Goal: Task Accomplishment & Management: Complete application form

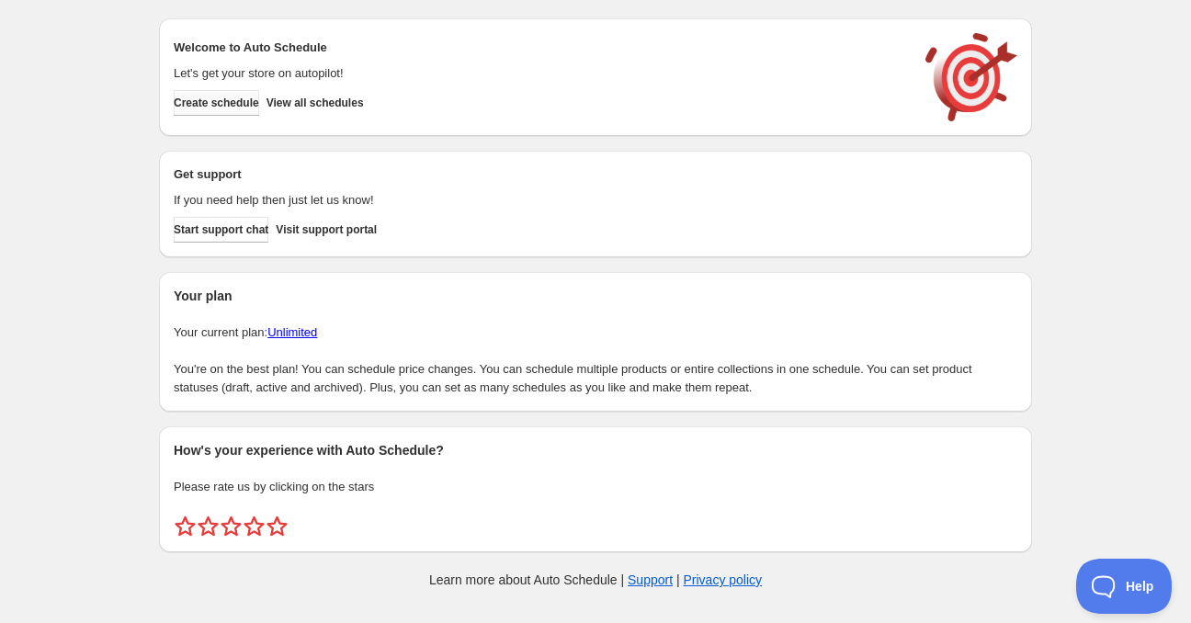
click at [243, 102] on span "Create schedule" at bounding box center [216, 103] width 85 height 15
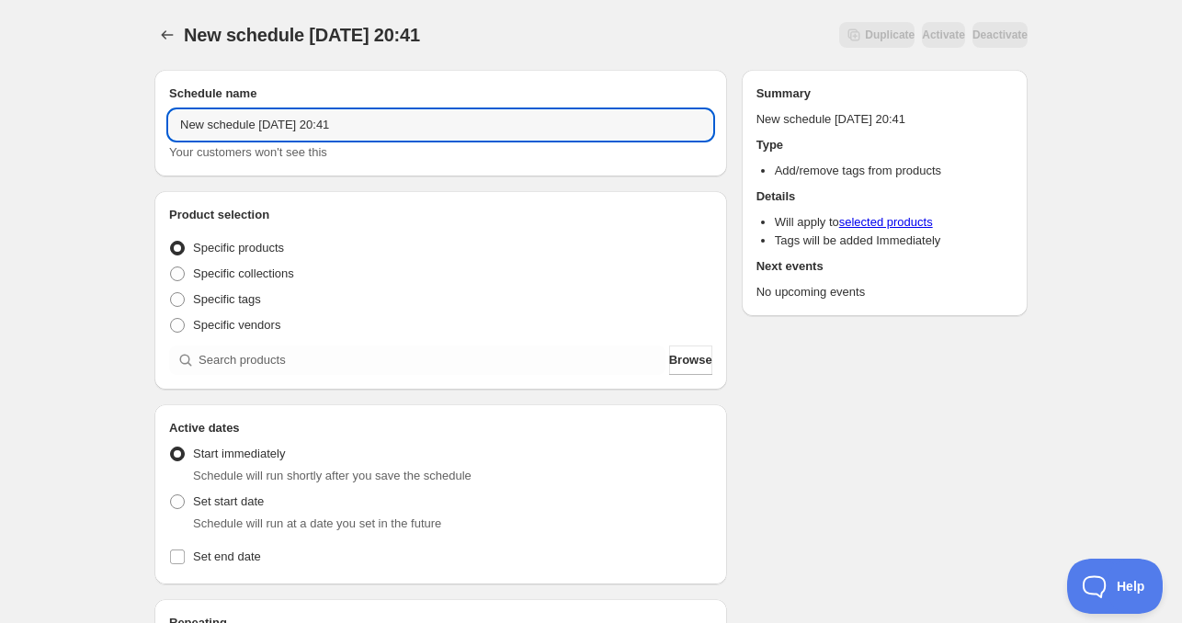
drag, startPoint x: 257, startPoint y: 124, endPoint x: 139, endPoint y: 120, distance: 118.6
click at [140, 120] on div "Schedule name New schedule [DATE] 20:41 Your customers won't see this Product s…" at bounding box center [584, 566] width 888 height 1022
click at [240, 133] on input "[DATE] 20:41" at bounding box center [440, 124] width 543 height 29
drag, startPoint x: 272, startPoint y: 125, endPoint x: 529, endPoint y: 131, distance: 257.4
click at [520, 130] on input "[DATE] 20:41" at bounding box center [440, 124] width 543 height 29
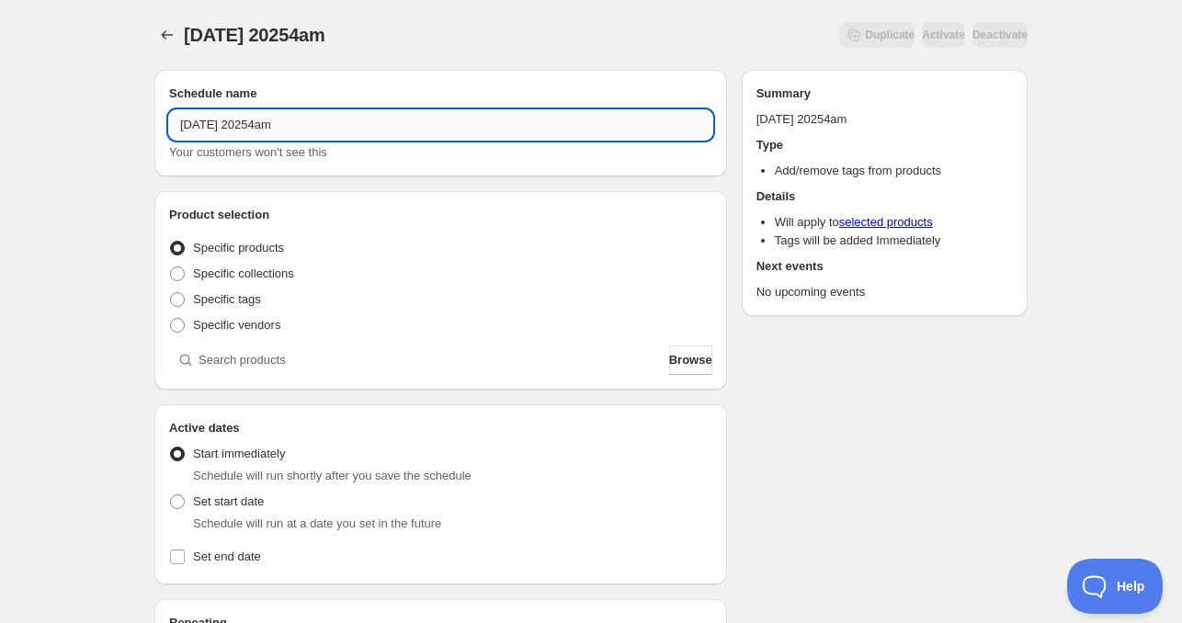
click at [272, 131] on input "[DATE] 20254am" at bounding box center [440, 124] width 543 height 29
click at [375, 123] on input "[DATE] 4am" at bounding box center [440, 124] width 543 height 29
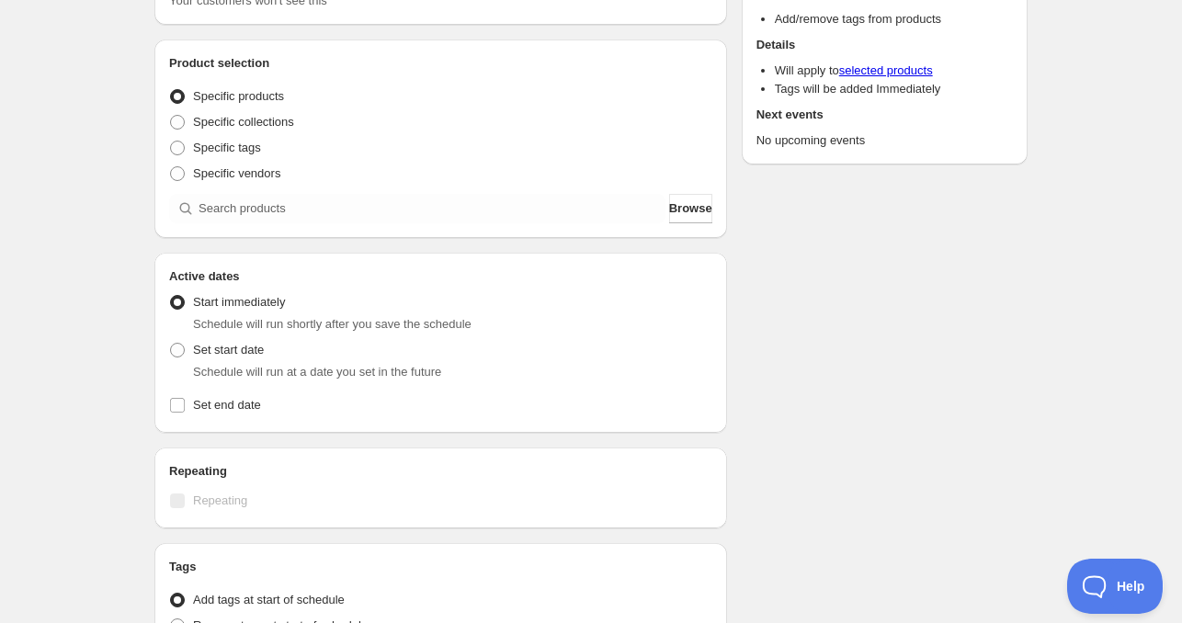
scroll to position [184, 0]
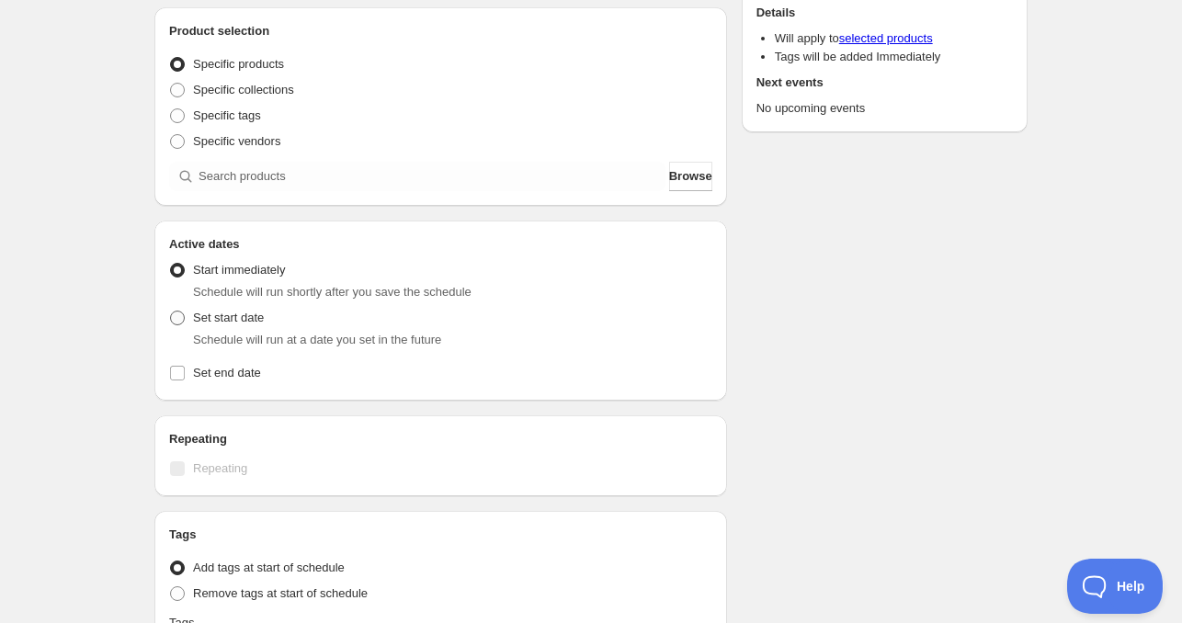
type input "[DATE] 4am"
click at [222, 324] on span "Set start date" at bounding box center [228, 318] width 71 height 14
click at [171, 312] on input "Set start date" at bounding box center [170, 311] width 1 height 1
radio input "true"
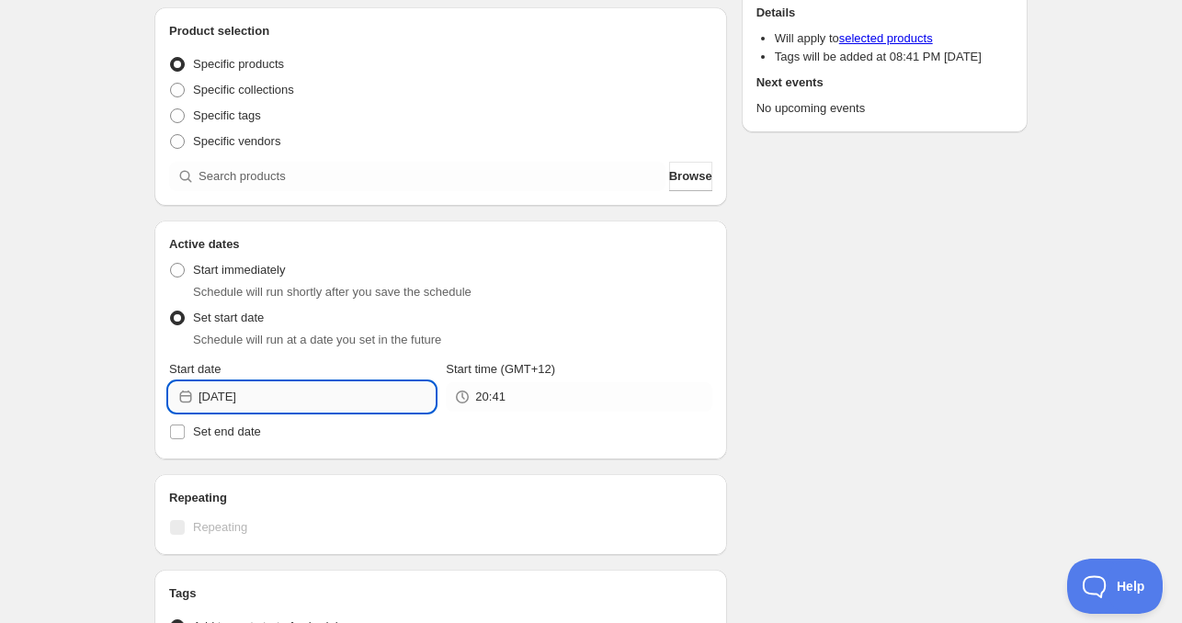
click at [274, 407] on input "[DATE]" at bounding box center [317, 396] width 236 height 29
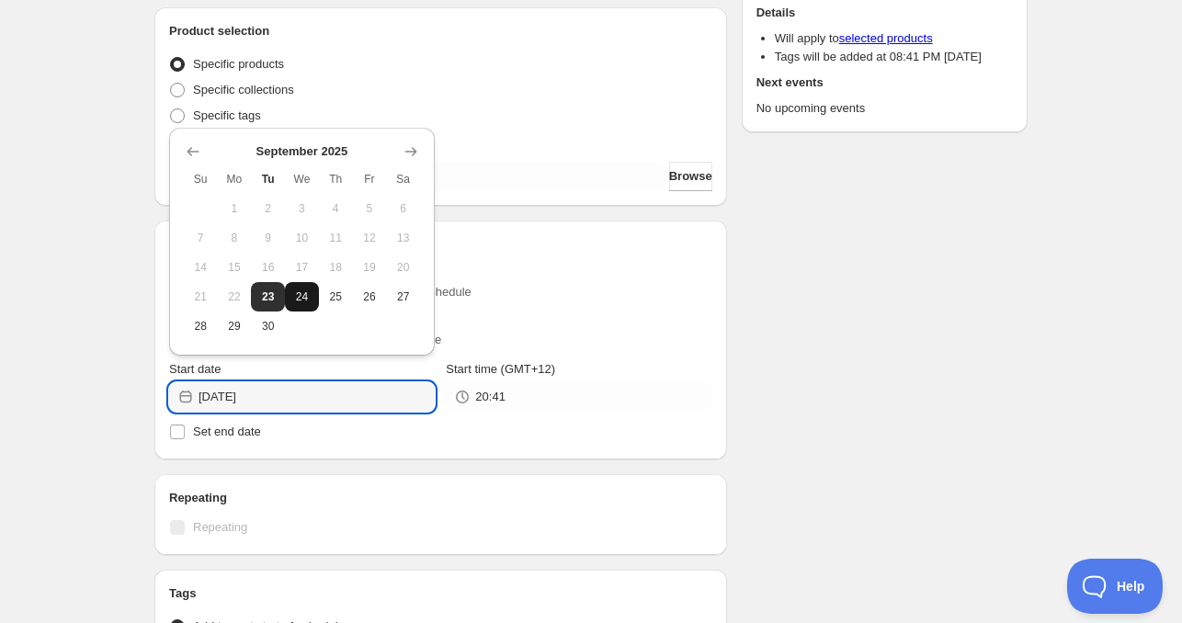
click at [309, 291] on span "24" at bounding box center [301, 297] width 19 height 15
type input "[DATE]"
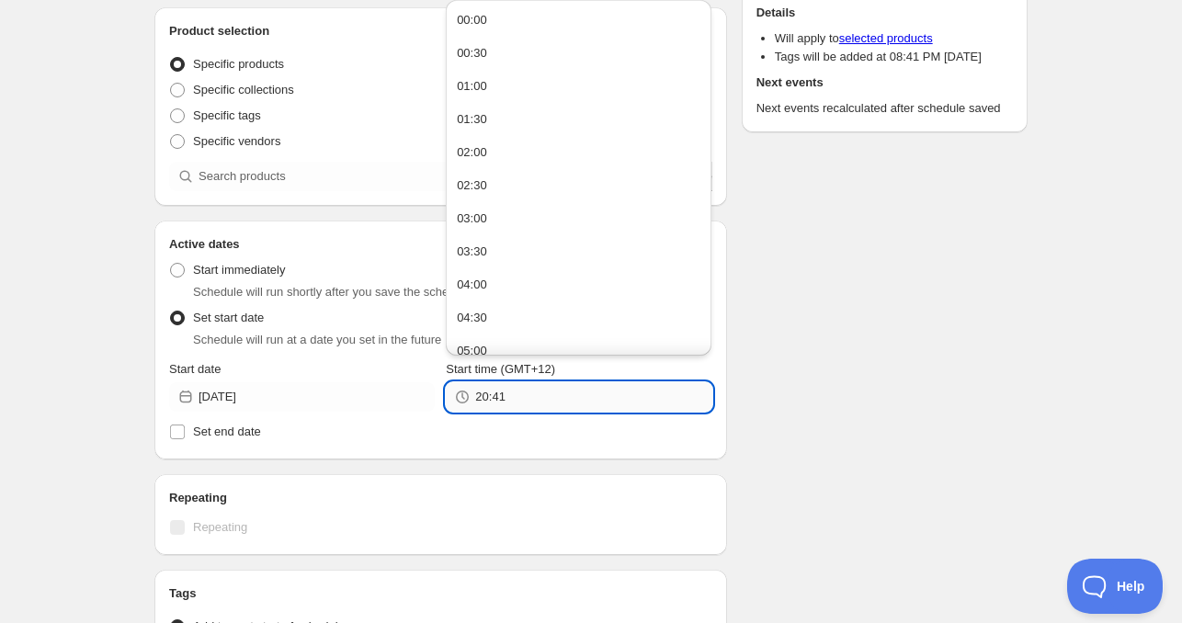
click at [534, 398] on input "20:41" at bounding box center [593, 396] width 236 height 29
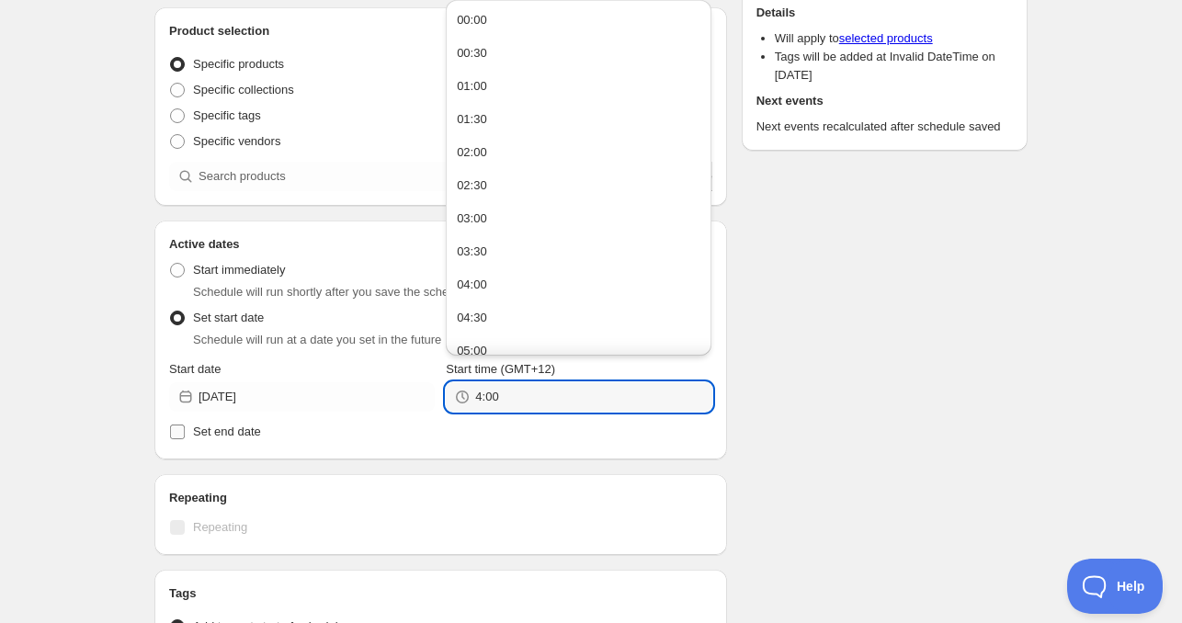
type input "04:00"
click at [199, 419] on label "Set end date" at bounding box center [440, 432] width 543 height 26
click at [185, 425] on input "Set end date" at bounding box center [177, 432] width 15 height 15
checkbox input "true"
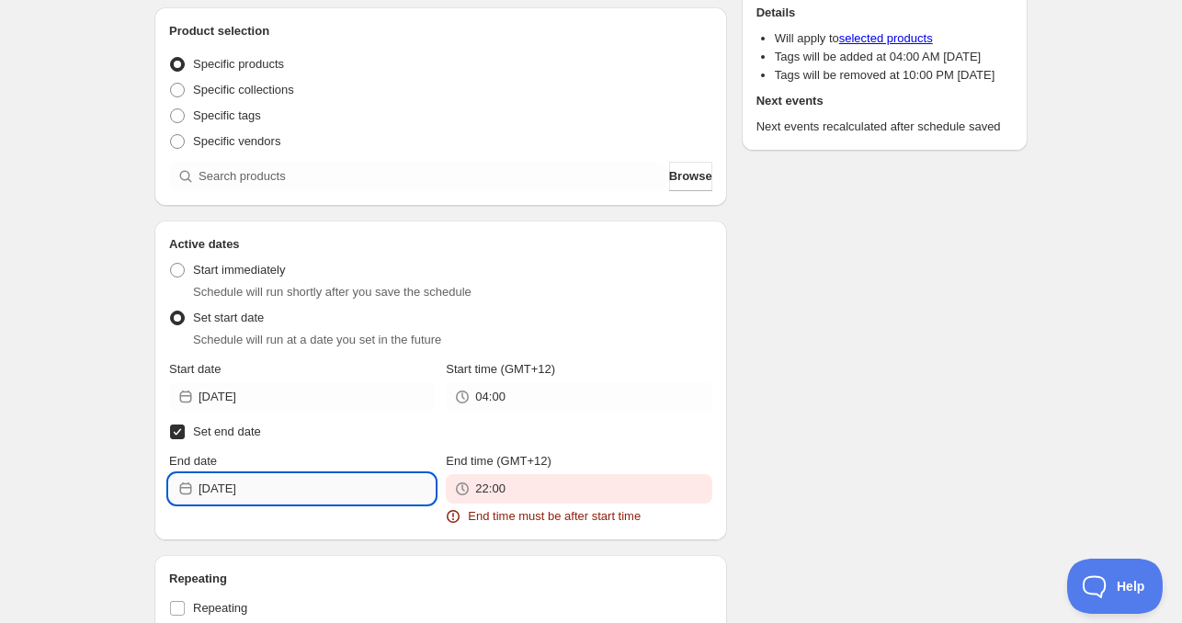
click at [288, 486] on input "[DATE]" at bounding box center [317, 488] width 236 height 29
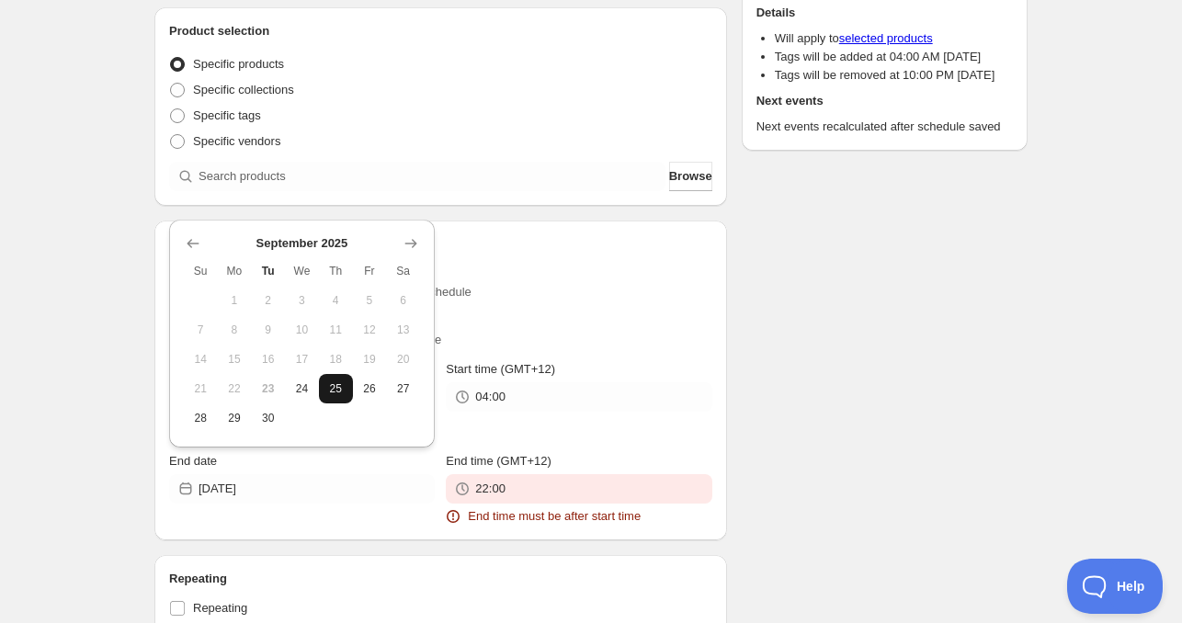
click at [333, 382] on span "25" at bounding box center [335, 388] width 19 height 15
type input "[DATE]"
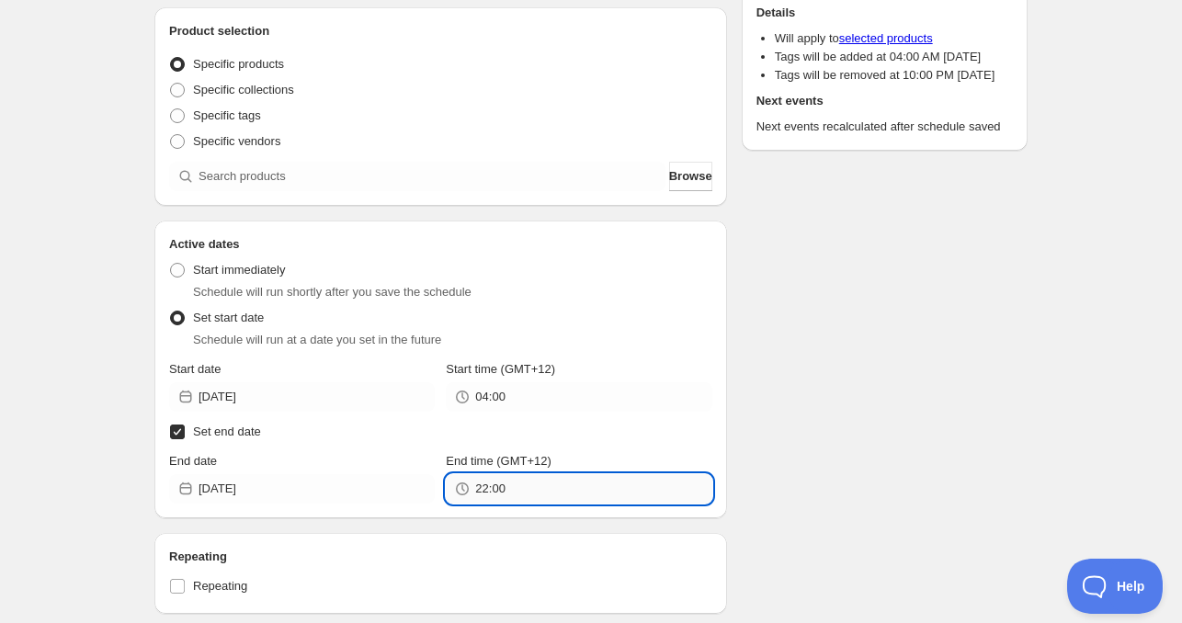
click at [537, 501] on input "22:00" at bounding box center [593, 488] width 236 height 29
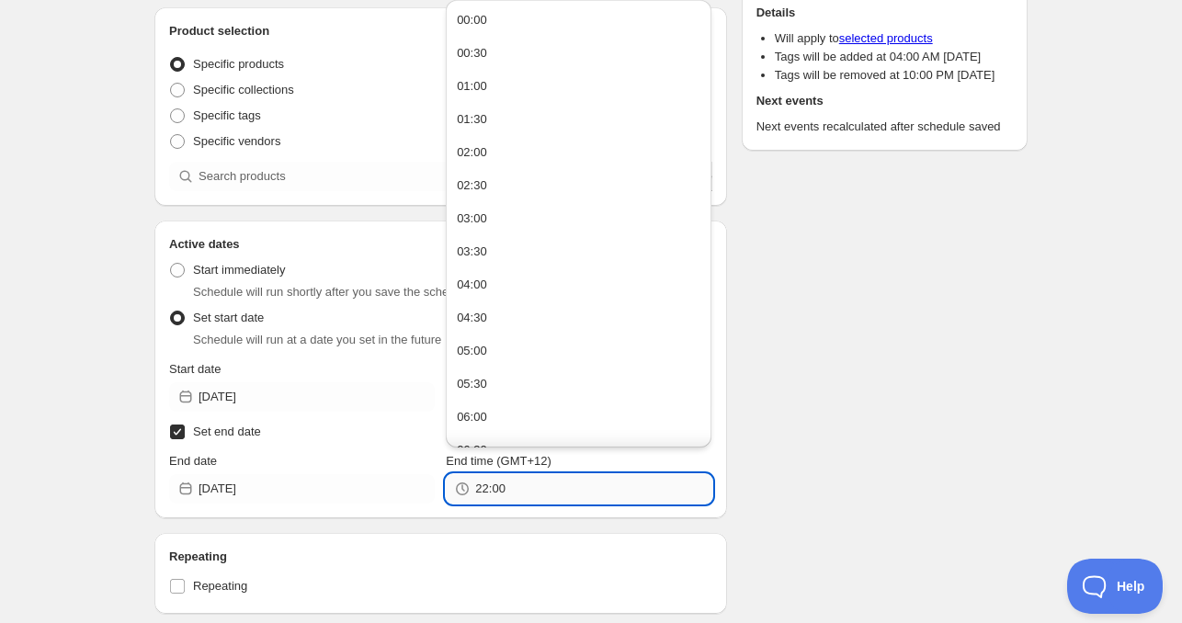
paste input "4"
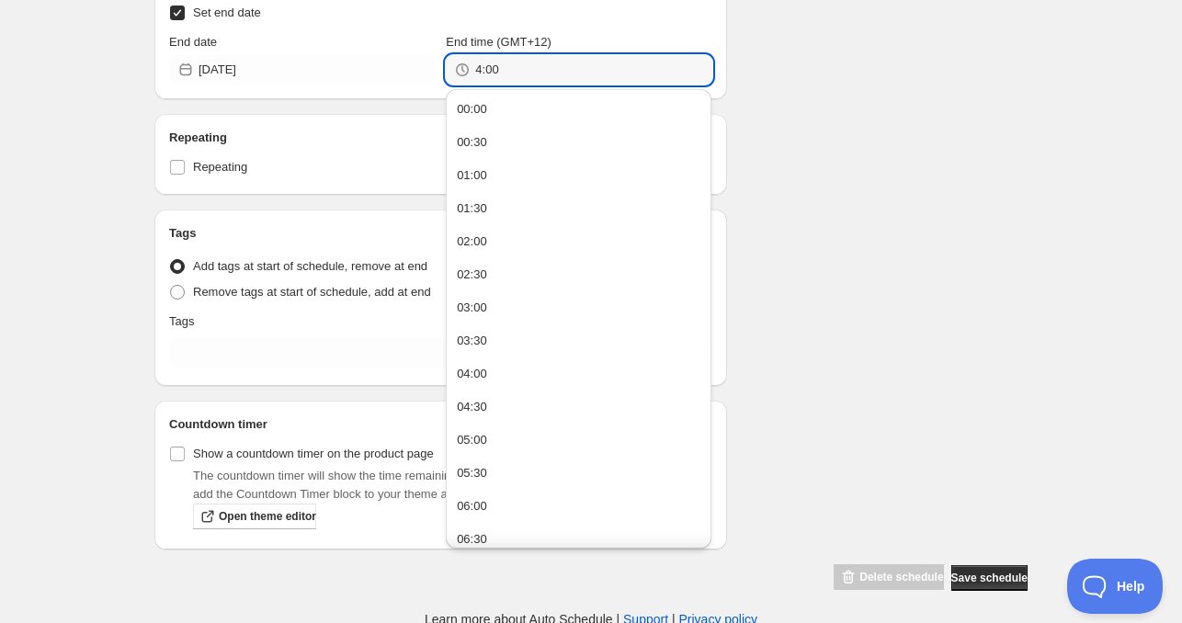
scroll to position [606, 0]
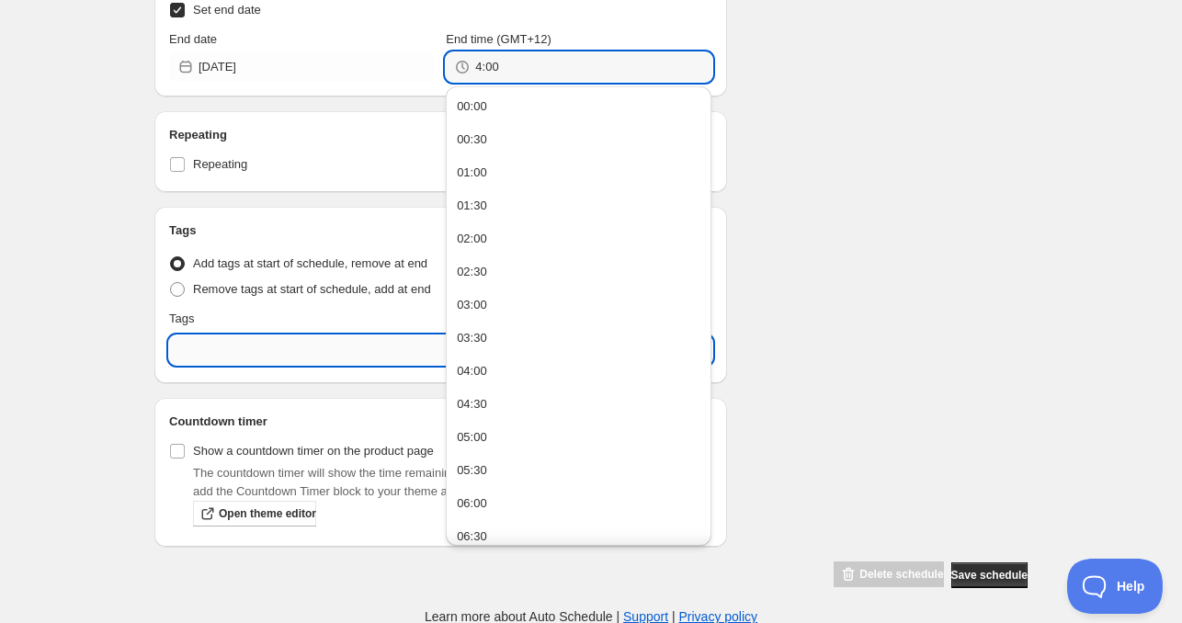
click at [240, 358] on input "text" at bounding box center [440, 349] width 543 height 29
type input "04:00"
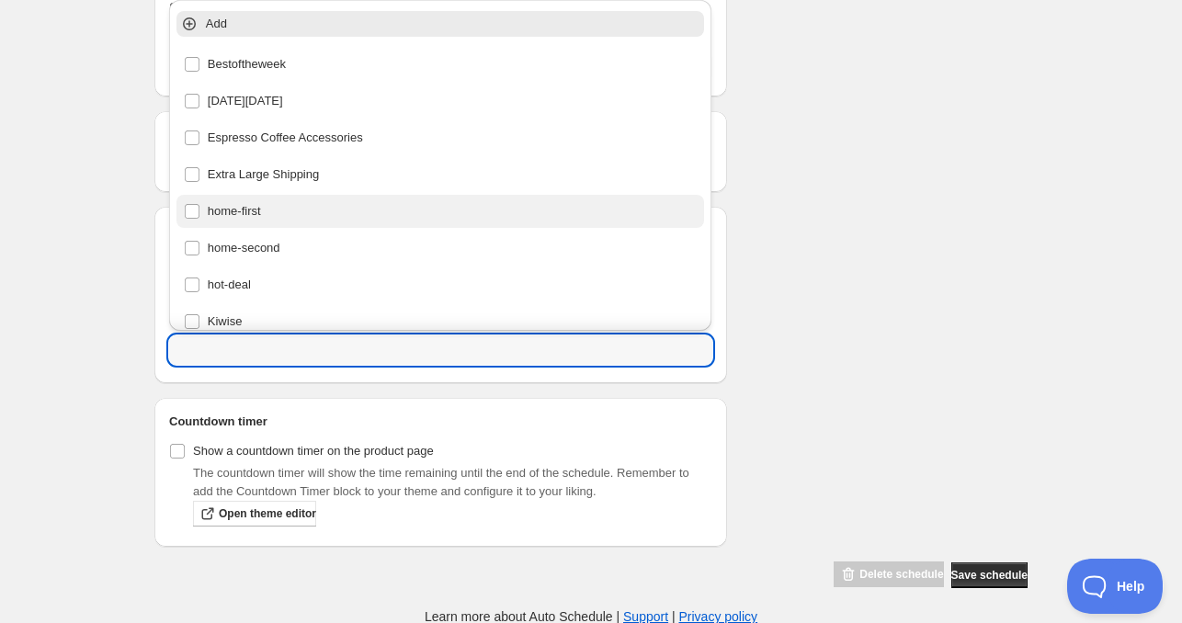
click at [273, 219] on div "home-first" at bounding box center [441, 212] width 514 height 26
type input "home-first"
checkbox input "true"
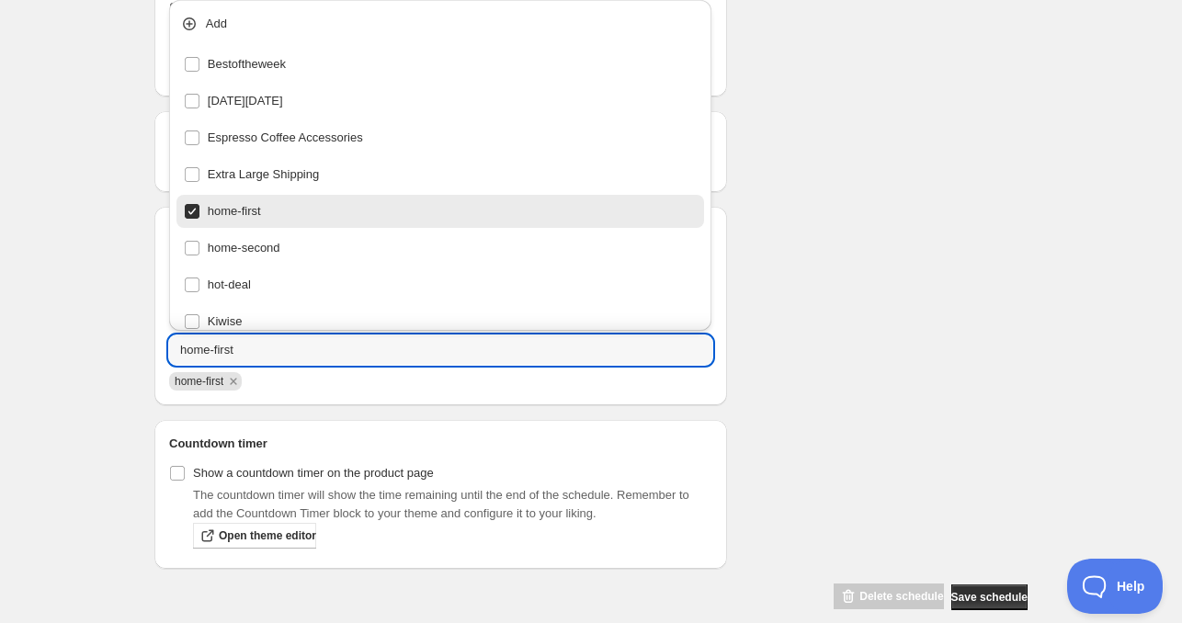
click at [1064, 293] on div "[DATE] 4am. This page is ready [DATE] 4am Duplicate Activate Deactivate More ac…" at bounding box center [591, 21] width 1182 height 1254
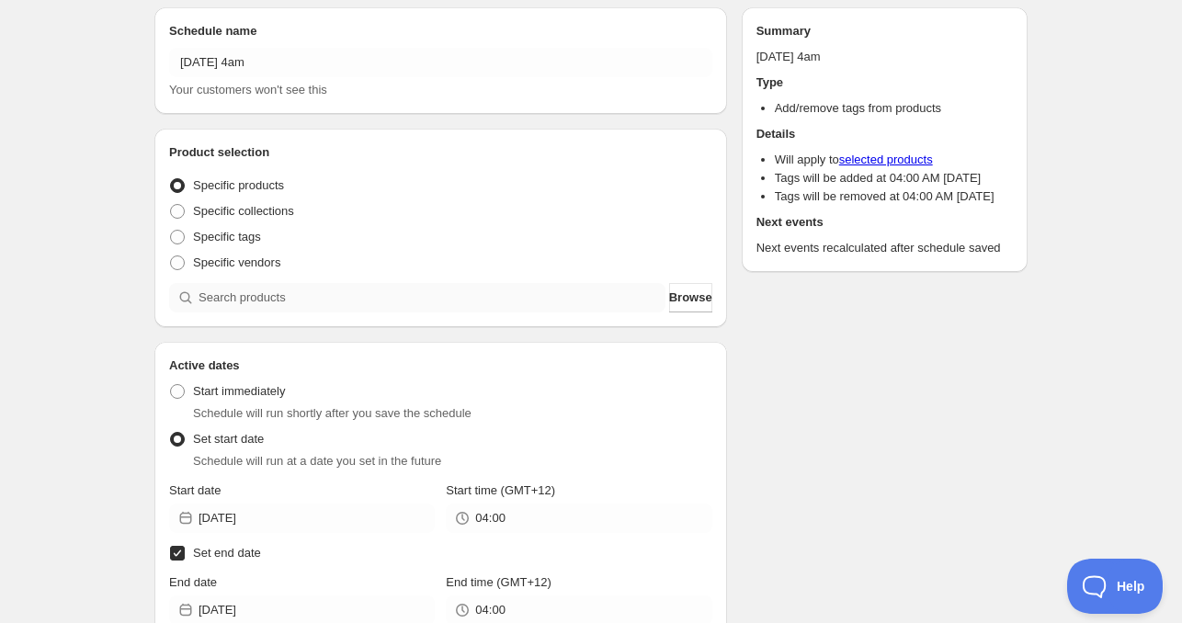
scroll to position [54, 0]
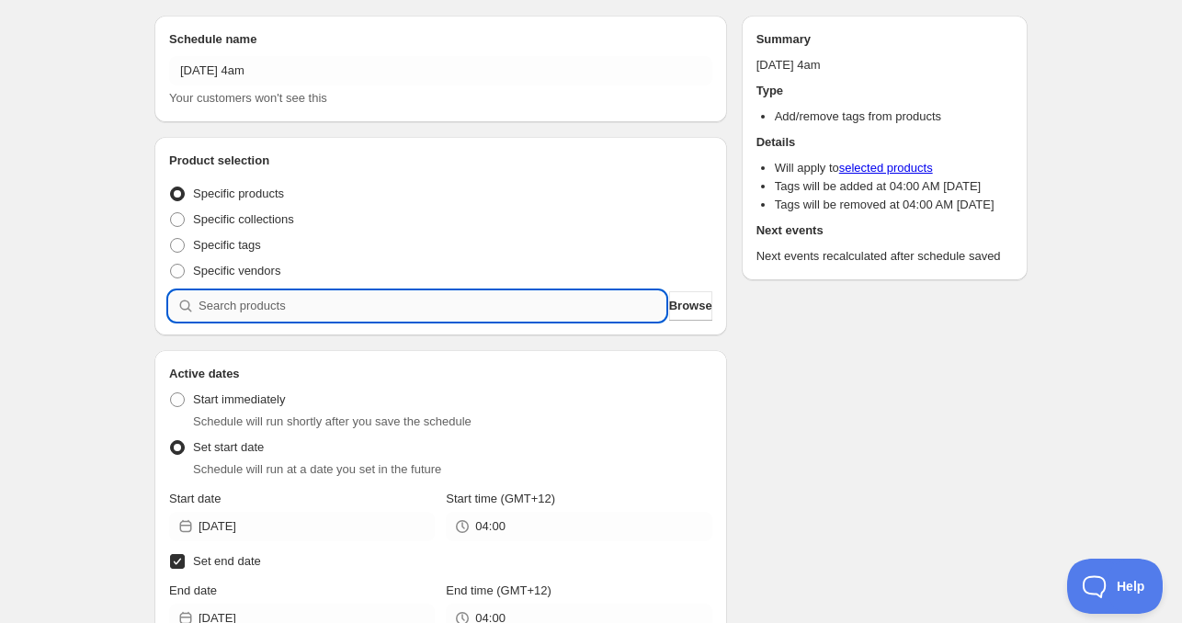
click at [319, 314] on input "search" at bounding box center [432, 305] width 467 height 29
paste input "CNH23470"
type input "CNH23470"
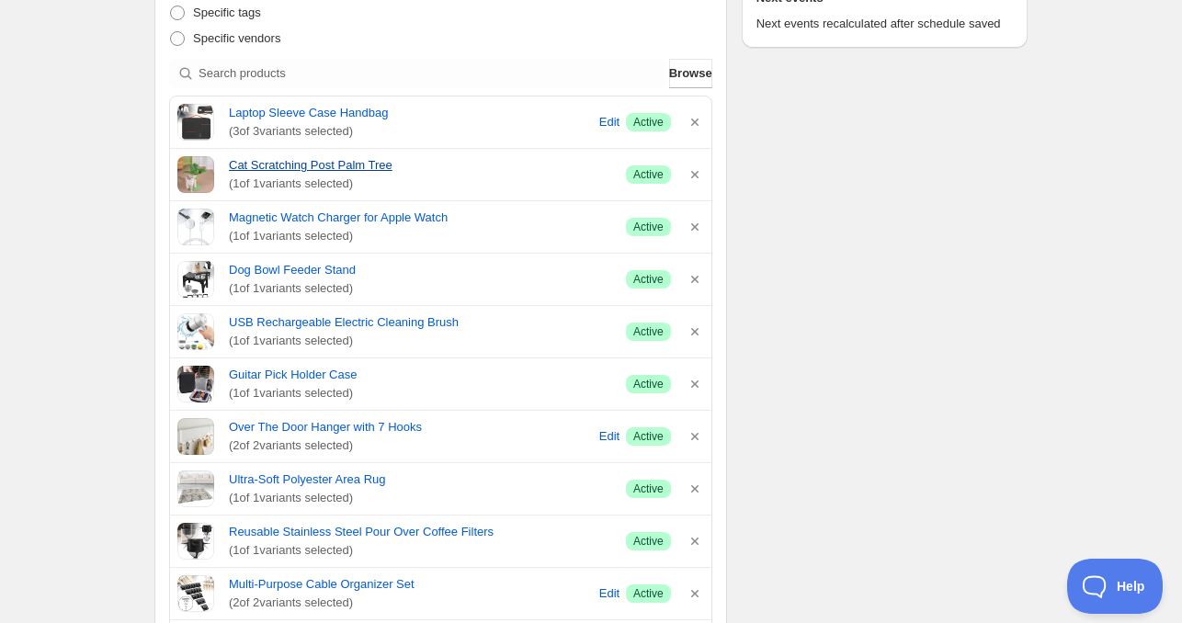
scroll to position [460, 0]
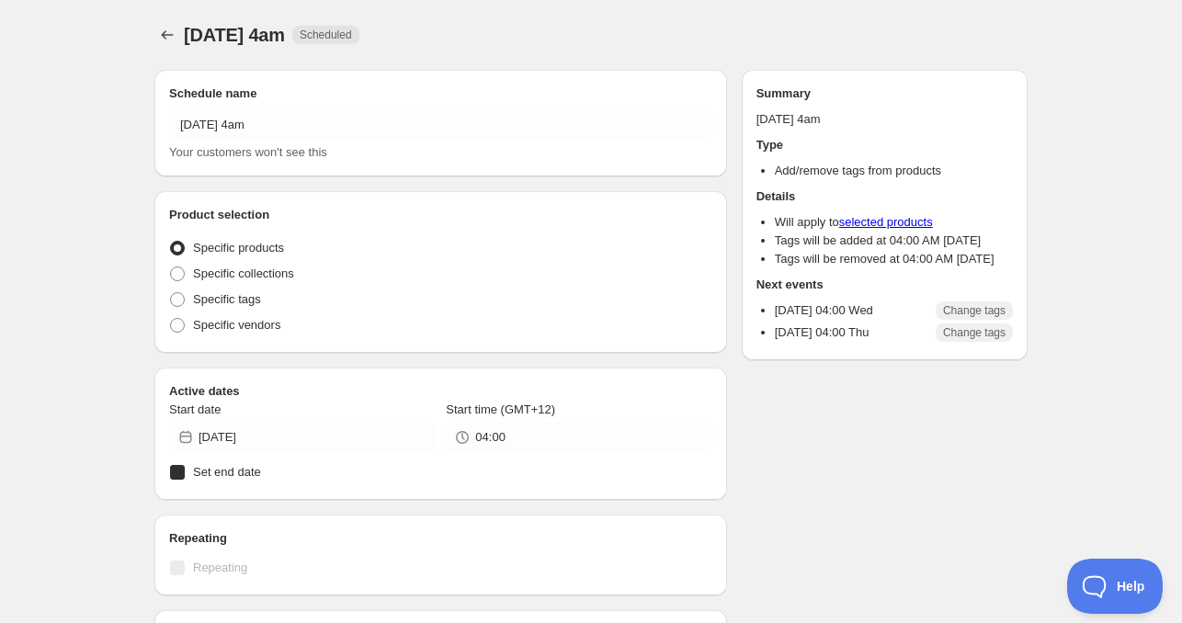
radio input "true"
checkbox input "true"
radio input "true"
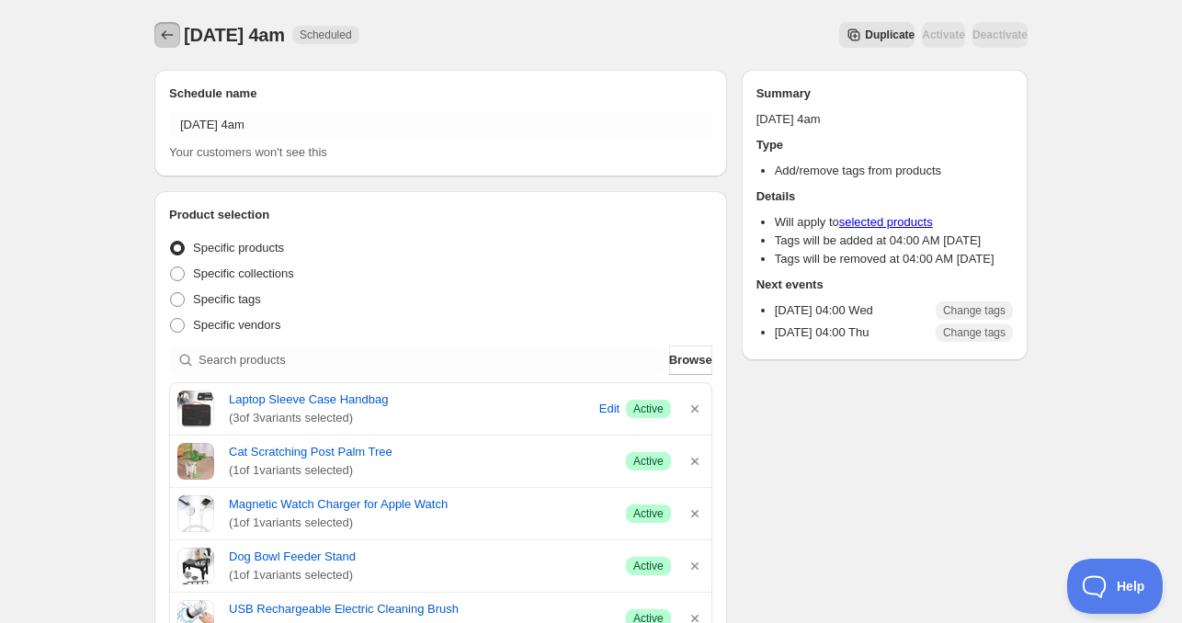
click at [161, 39] on icon "Schedules" at bounding box center [167, 35] width 18 height 18
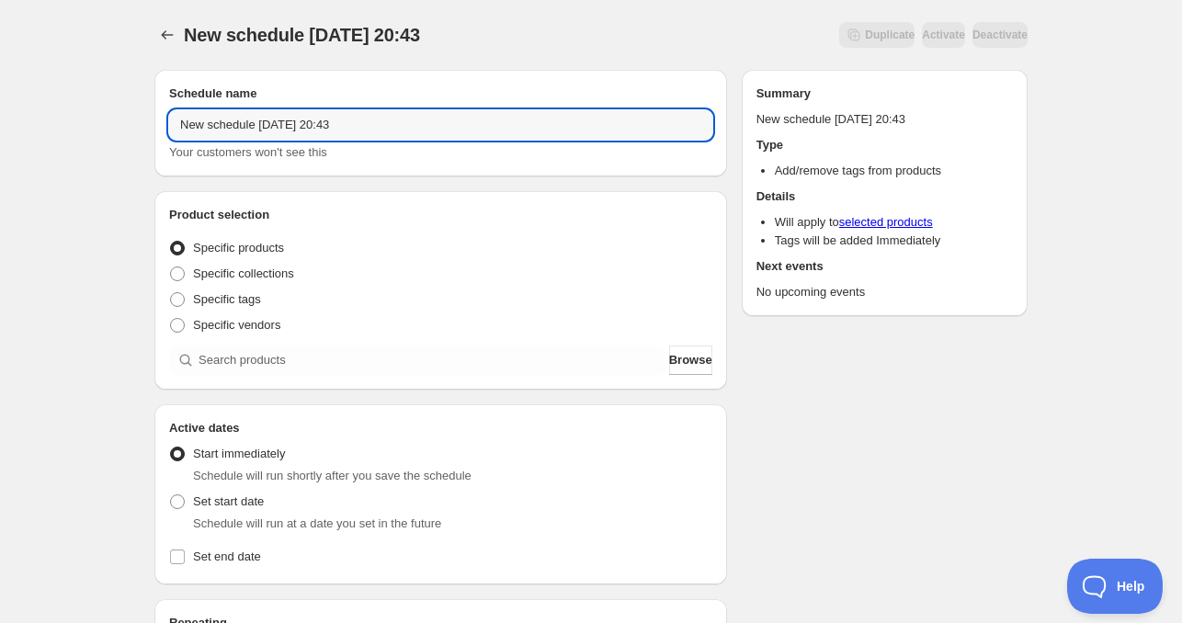
drag, startPoint x: 255, startPoint y: 126, endPoint x: -5, endPoint y: 128, distance: 259.2
click at [0, 128] on html "New schedule [DATE] 20:43. This page is ready New schedule [DATE] 20:43 Duplica…" at bounding box center [591, 311] width 1182 height 623
drag, startPoint x: 246, startPoint y: 131, endPoint x: 236, endPoint y: 131, distance: 10.1
click at [236, 131] on input "[DATE] 20:43" at bounding box center [440, 124] width 543 height 29
drag, startPoint x: 273, startPoint y: 126, endPoint x: 434, endPoint y: 131, distance: 160.9
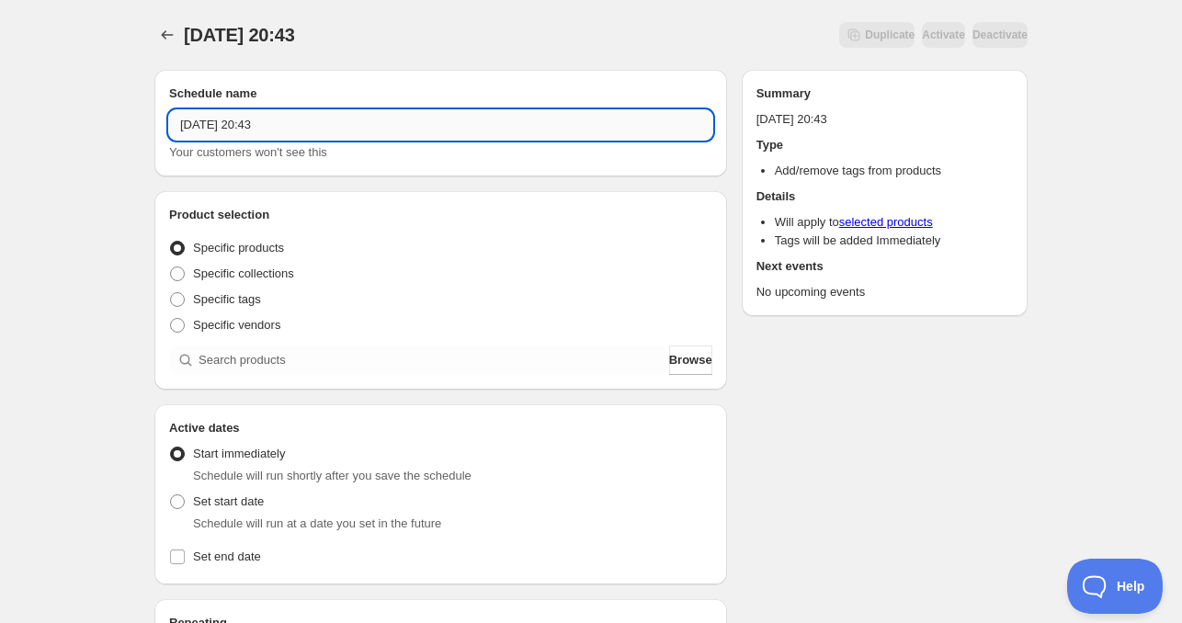
click at [432, 131] on input "[DATE] 20:43" at bounding box center [440, 124] width 543 height 29
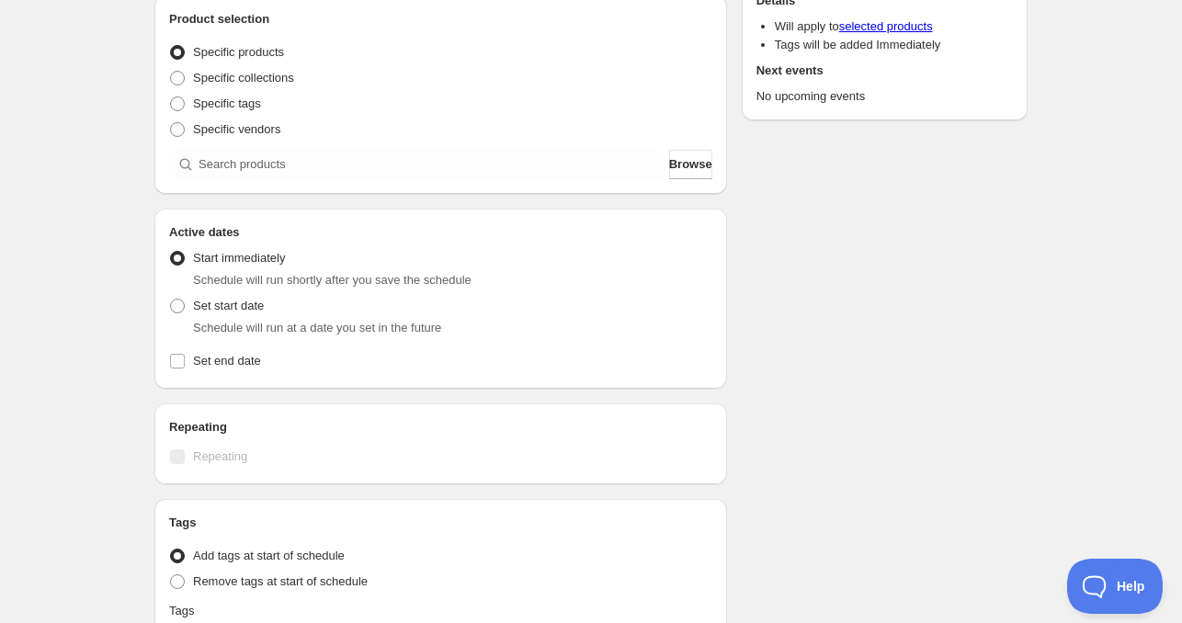
scroll to position [276, 0]
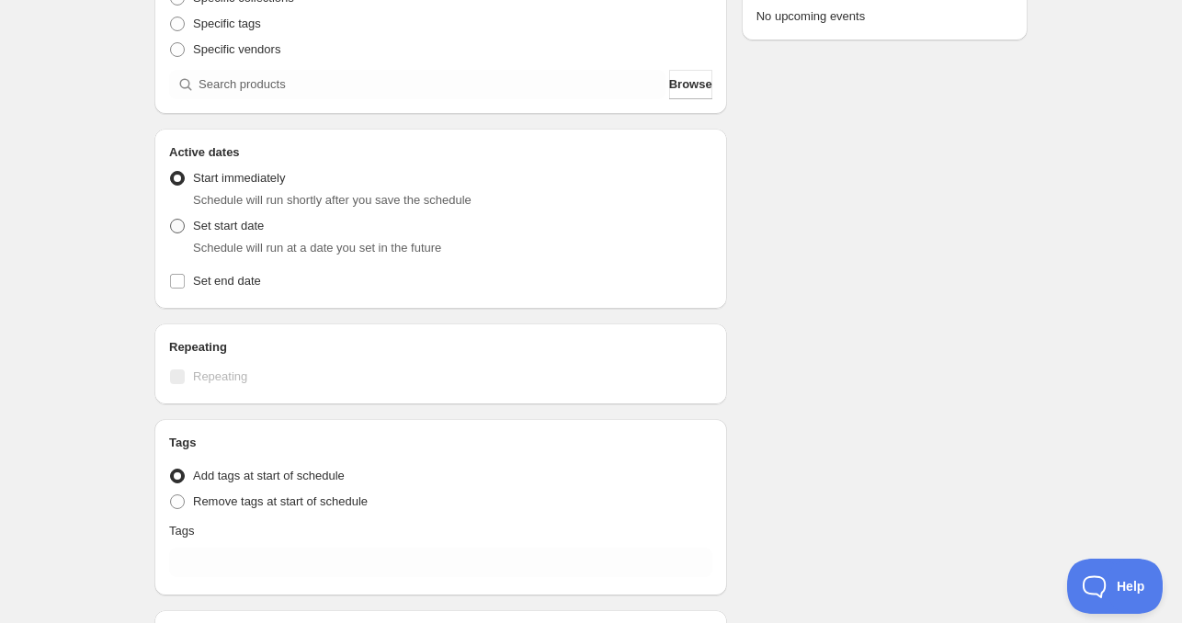
type input "[DATE] 11am"
click at [250, 227] on span "Set start date" at bounding box center [228, 226] width 71 height 14
click at [171, 220] on input "Set start date" at bounding box center [170, 219] width 1 height 1
radio input "true"
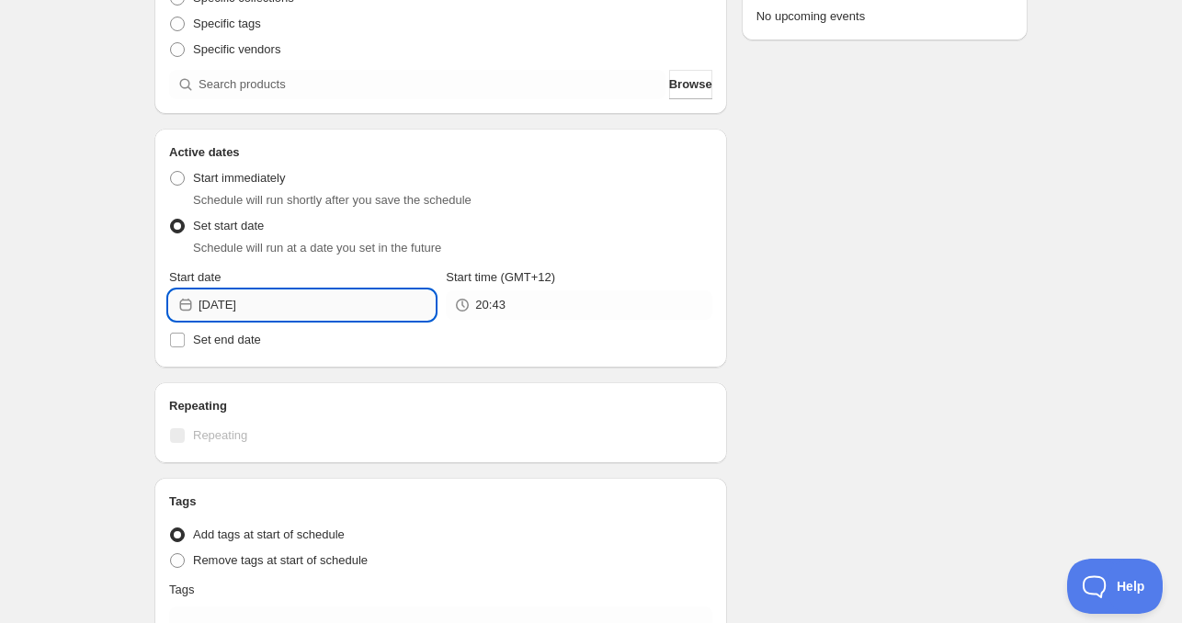
click at [278, 307] on input "[DATE]" at bounding box center [317, 304] width 236 height 29
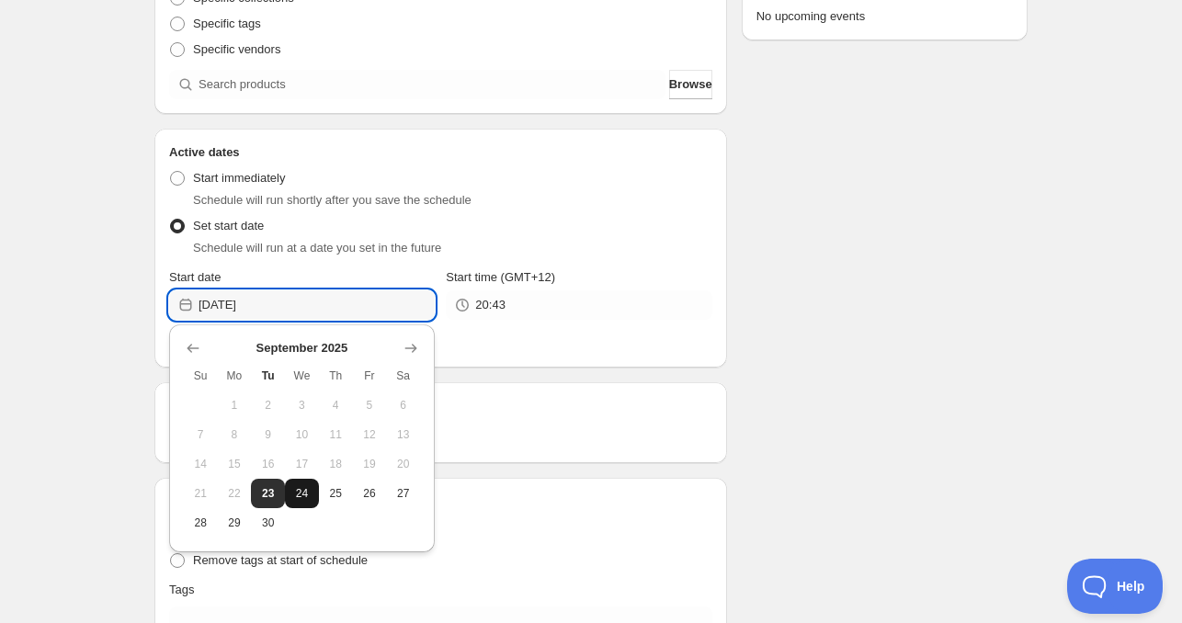
click at [315, 491] on button "24" at bounding box center [302, 493] width 34 height 29
type input "[DATE]"
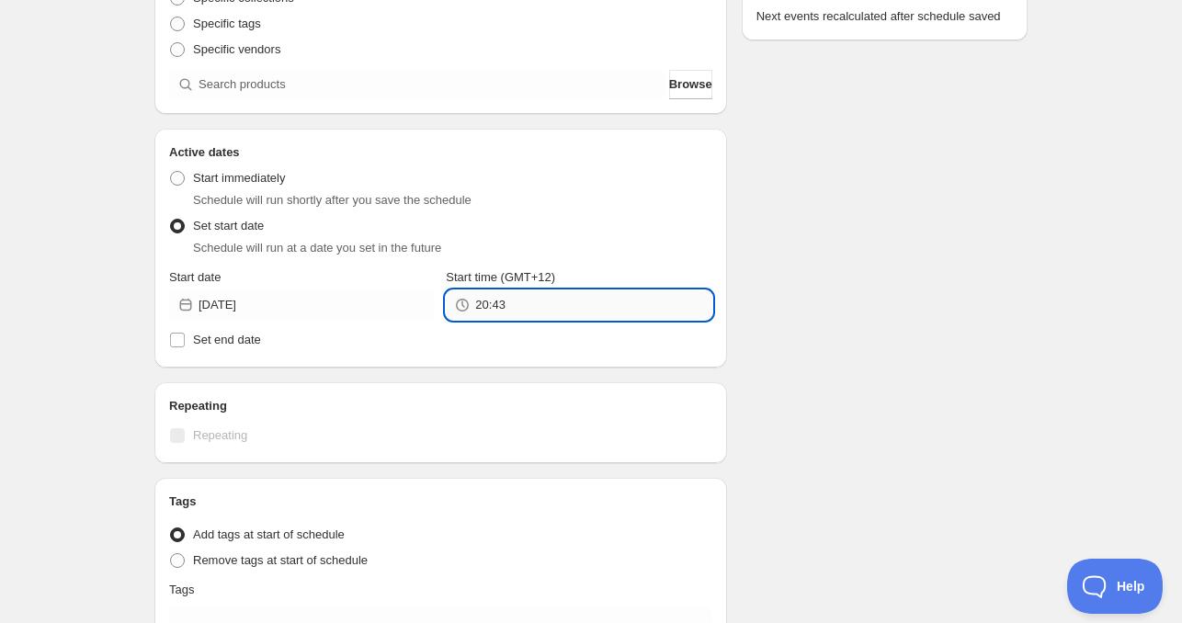
click at [574, 293] on input "20:43" at bounding box center [593, 304] width 236 height 29
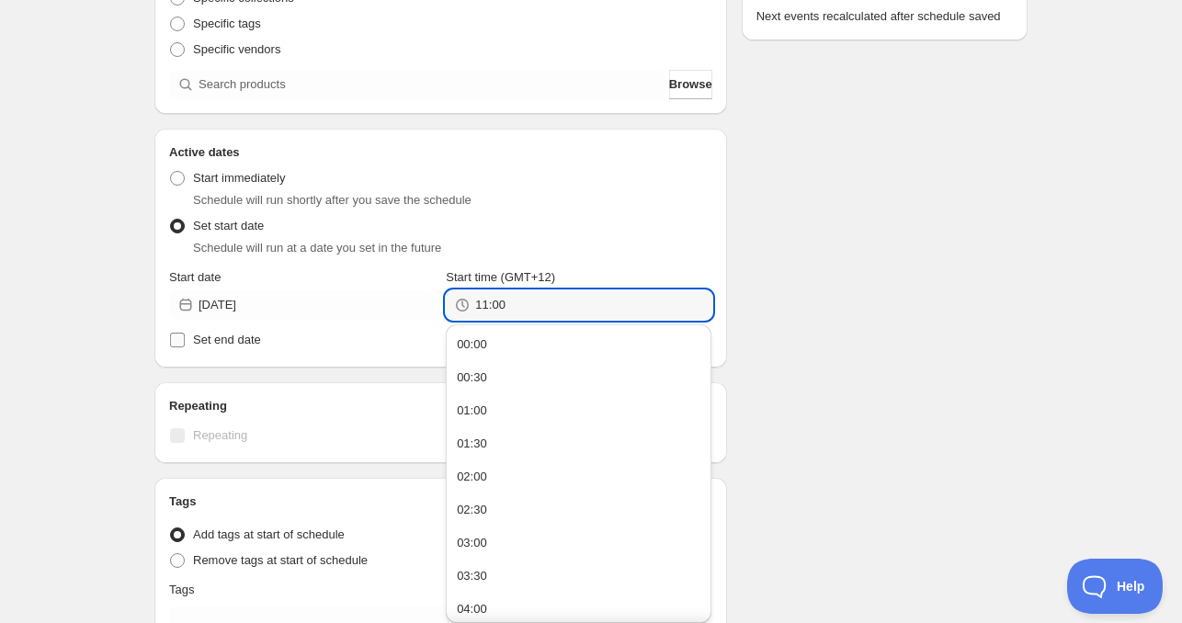
type input "11:00"
click at [261, 337] on label "Set end date" at bounding box center [440, 340] width 543 height 26
click at [185, 337] on input "Set end date" at bounding box center [177, 340] width 15 height 15
checkbox input "true"
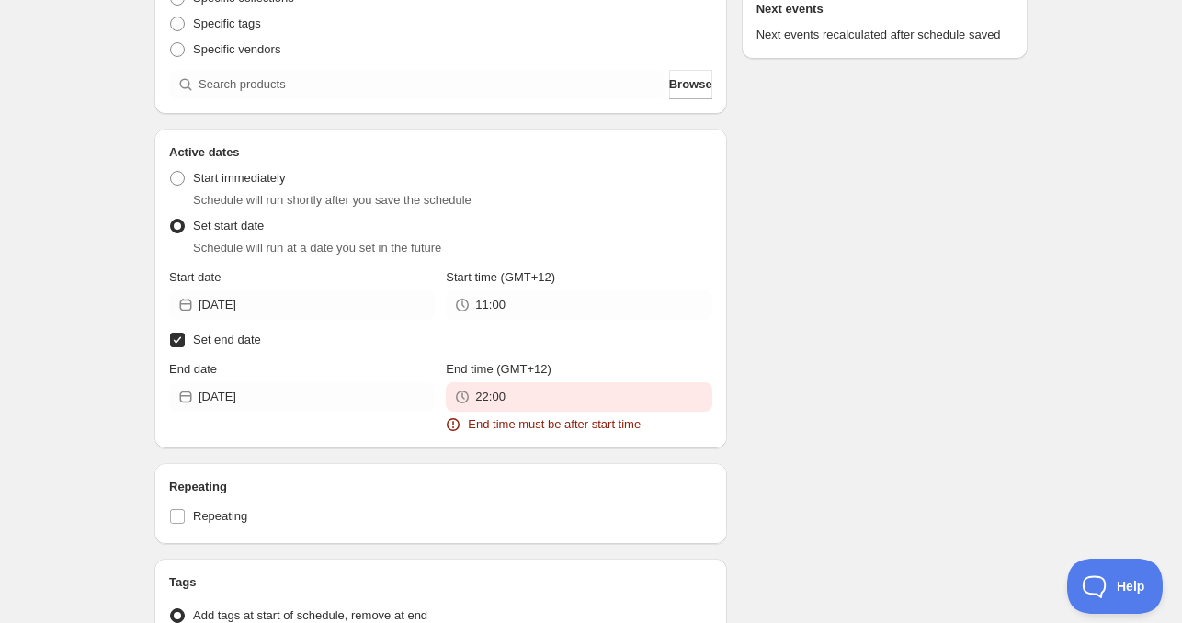
click at [278, 423] on div "End date [DATE]" at bounding box center [302, 397] width 266 height 74
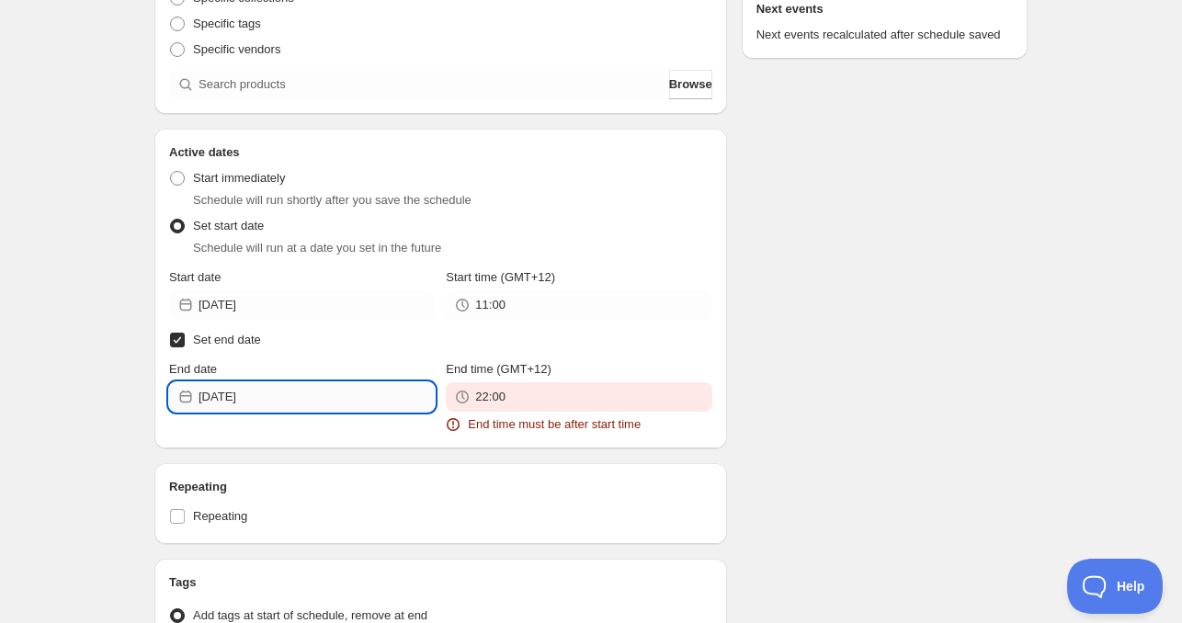
click at [278, 392] on input "[DATE]" at bounding box center [317, 396] width 236 height 29
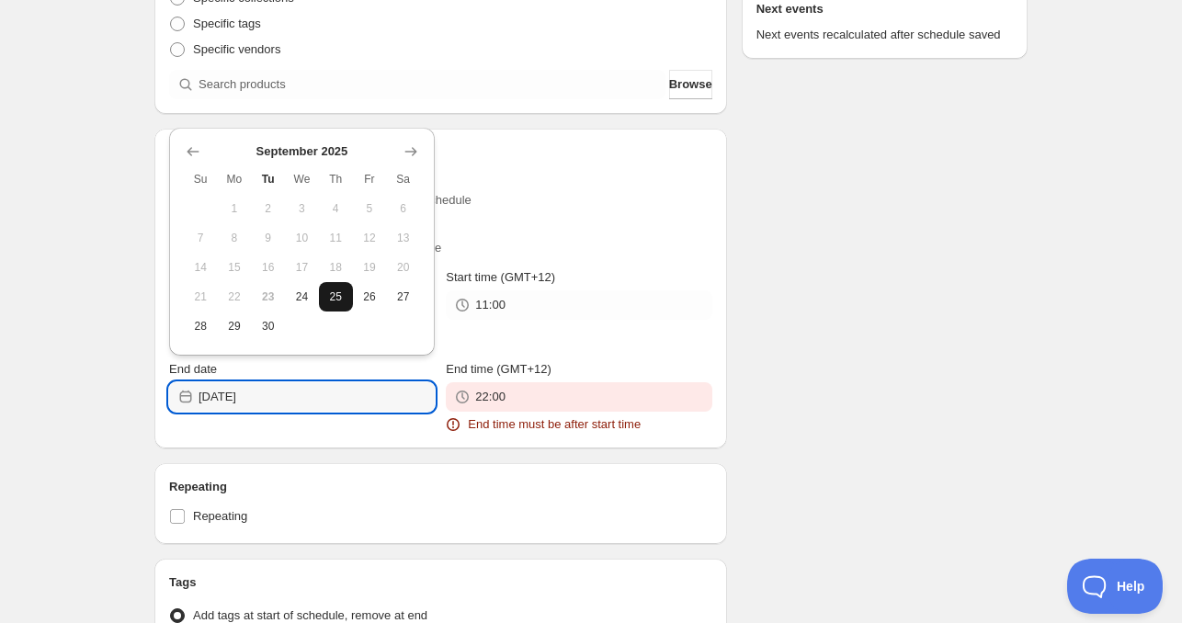
click at [329, 292] on span "25" at bounding box center [335, 297] width 19 height 15
type input "[DATE]"
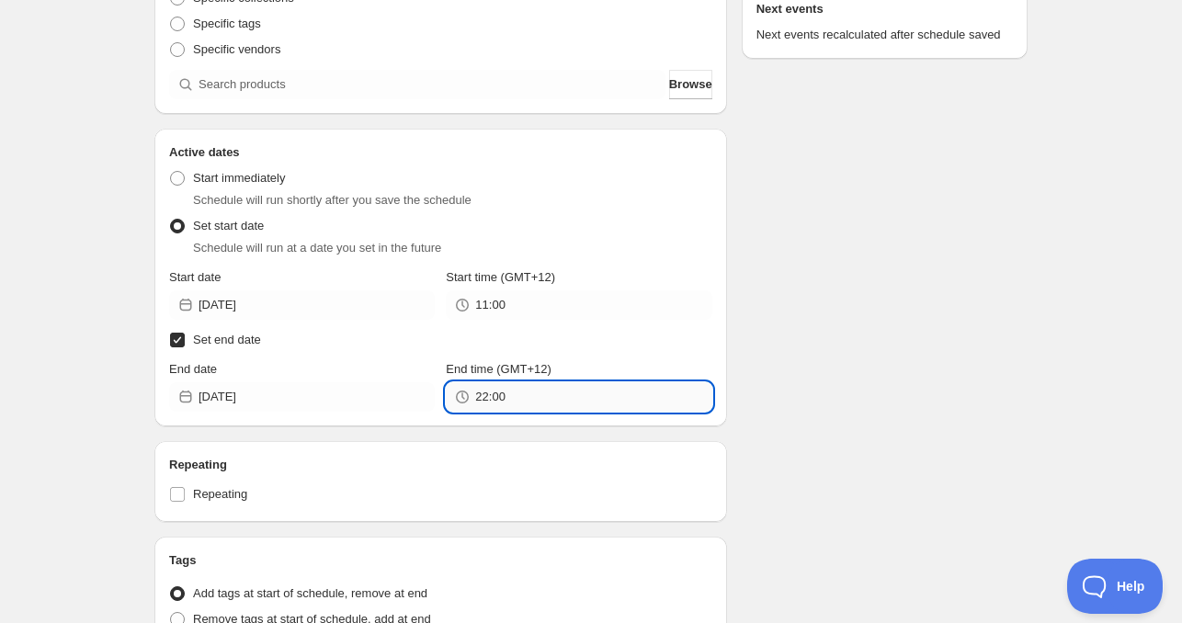
click at [478, 396] on input "22:00" at bounding box center [593, 396] width 236 height 29
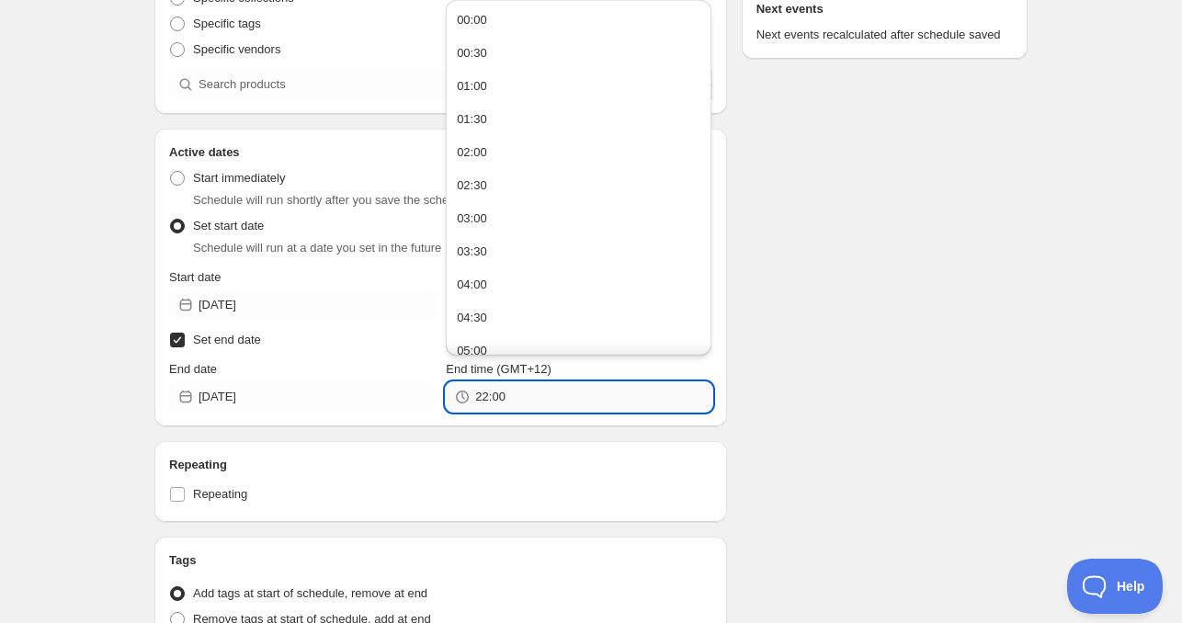
paste input "11"
type input "11:00"
click at [759, 352] on div "Schedule name [DATE] 11am Your customers won't see this Product selection Entit…" at bounding box center [584, 349] width 888 height 1140
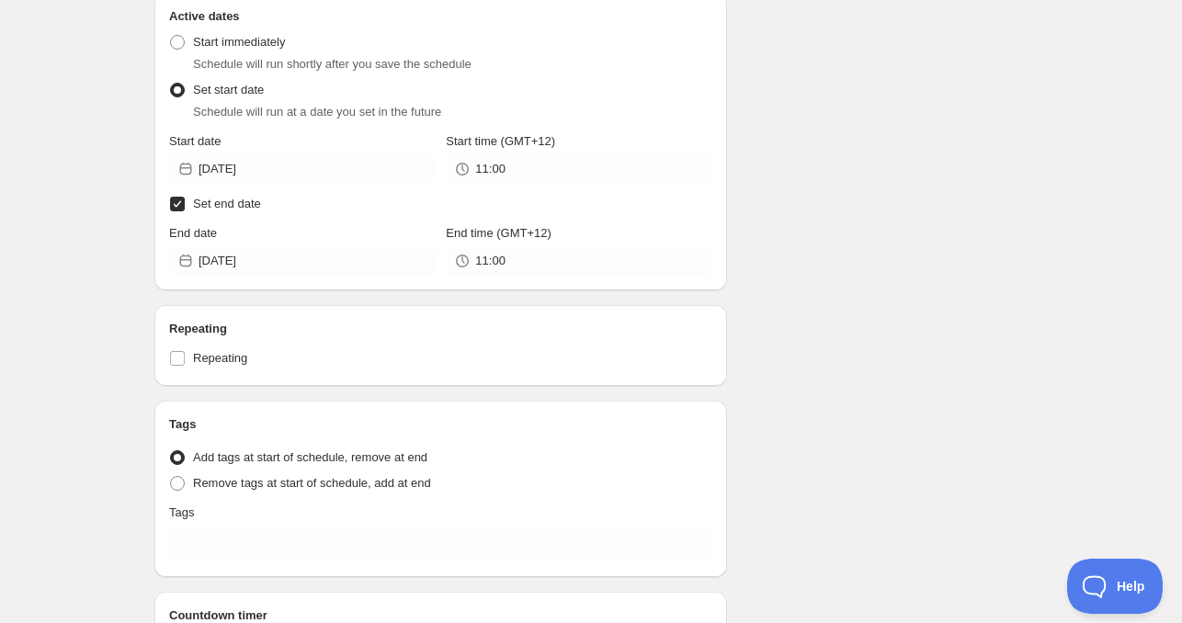
scroll to position [460, 0]
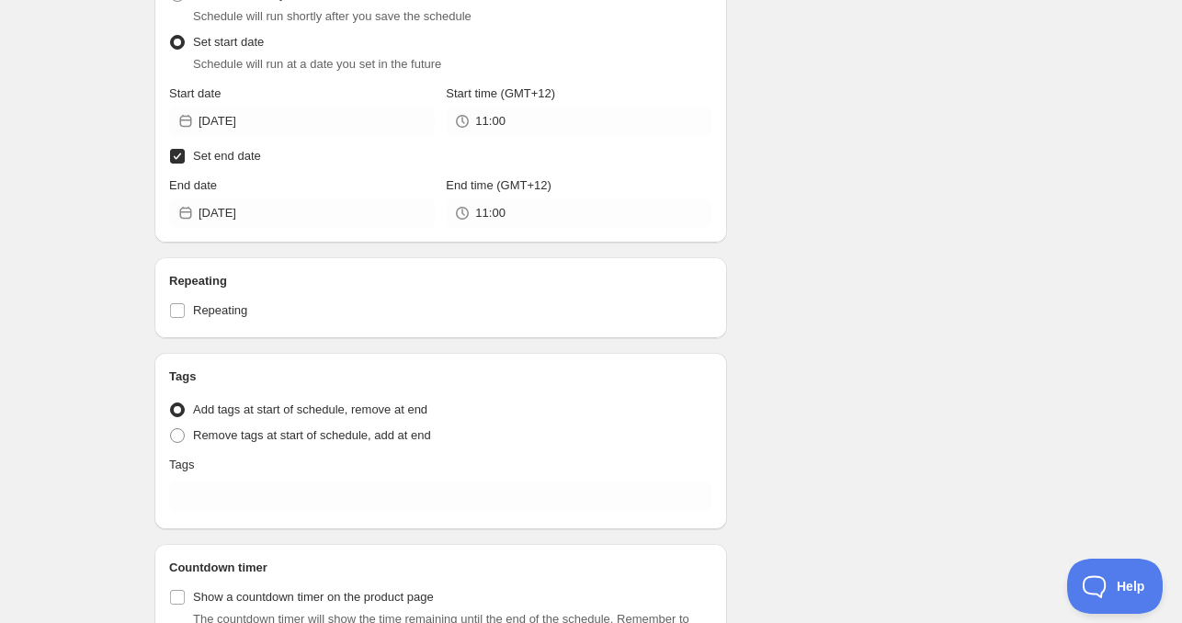
click at [259, 511] on div "Tags Tag type Add tags at start of schedule, remove at end Remove tags at start…" at bounding box center [440, 441] width 543 height 147
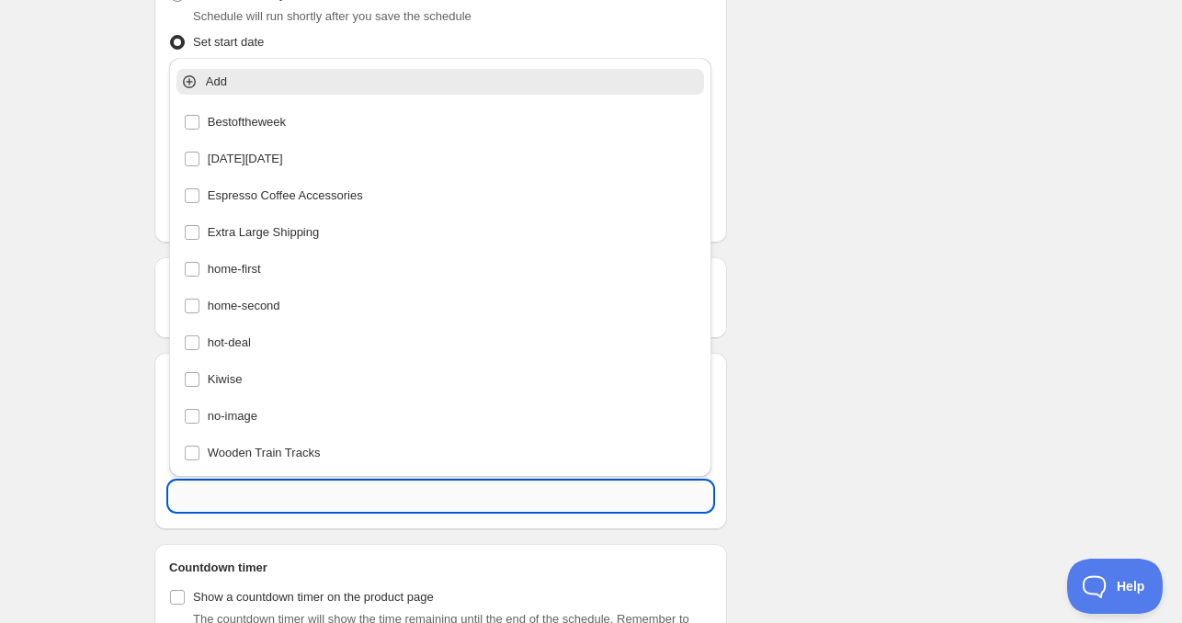
click at [255, 502] on input "text" at bounding box center [440, 496] width 543 height 29
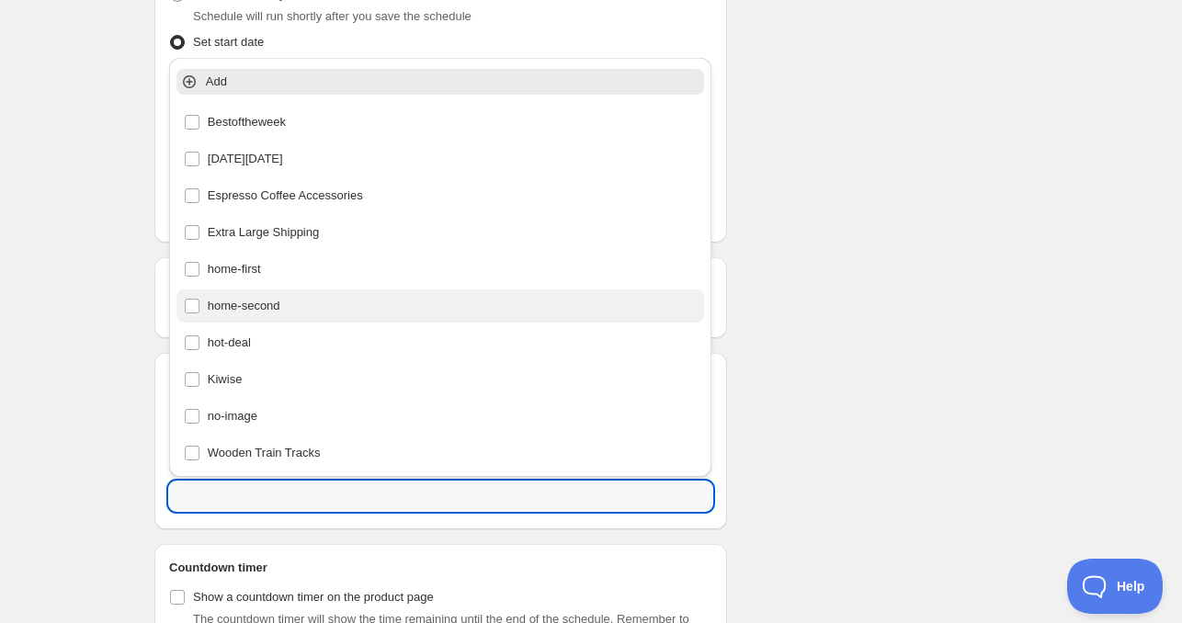
click at [289, 301] on div "home-second" at bounding box center [441, 306] width 514 height 26
type input "home-second"
checkbox input "true"
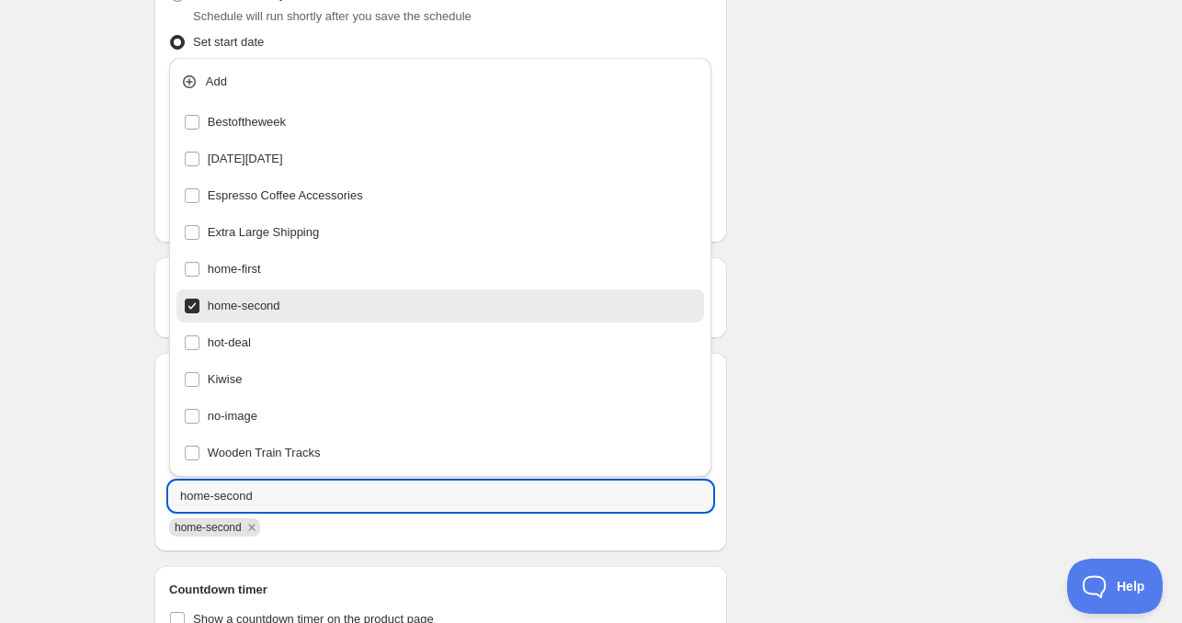
click at [1083, 366] on div "[DATE] 11am. This page is ready [DATE] 11am Duplicate Activate Deactivate More …" at bounding box center [591, 167] width 1182 height 1254
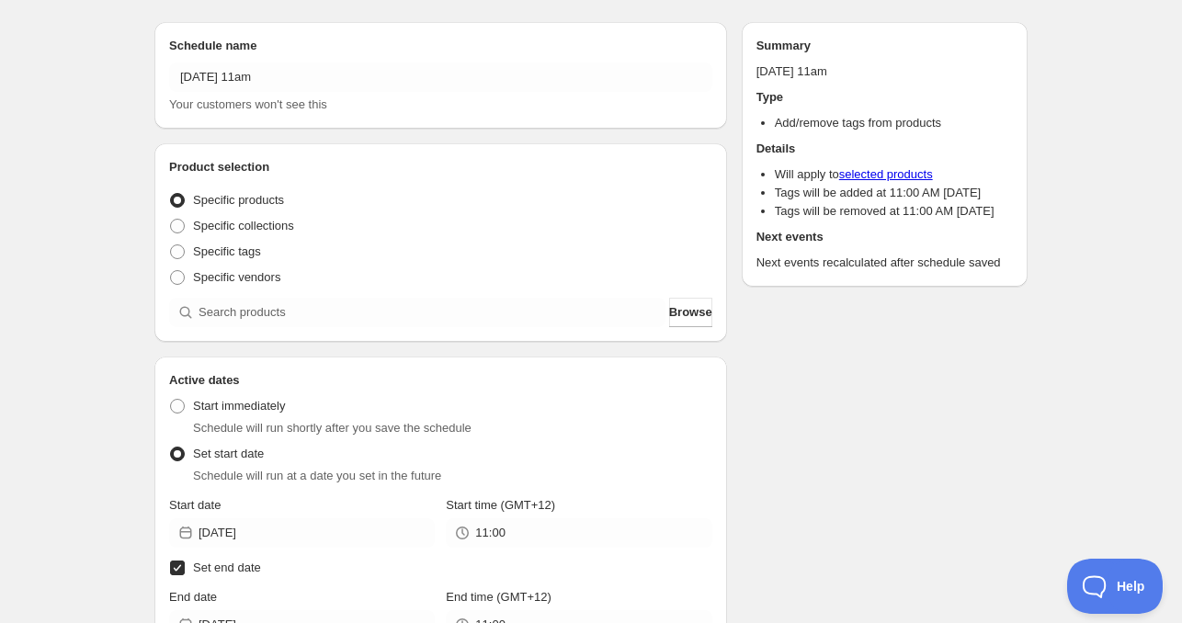
scroll to position [0, 0]
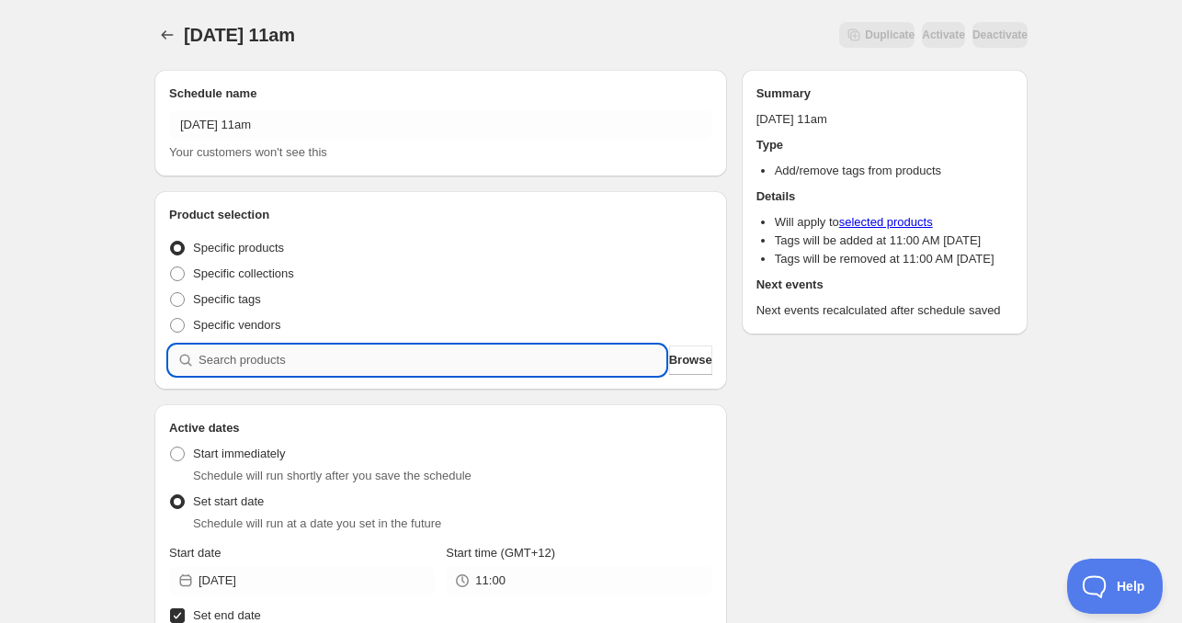
click at [304, 350] on input "search" at bounding box center [432, 360] width 467 height 29
paste input "search"
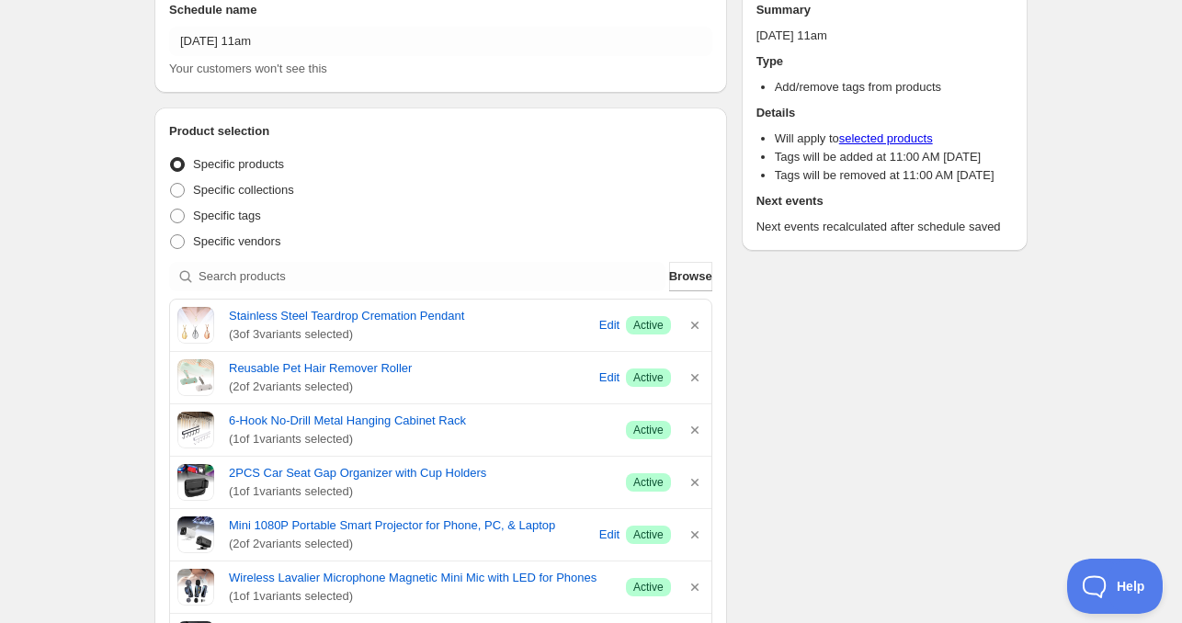
scroll to position [92, 0]
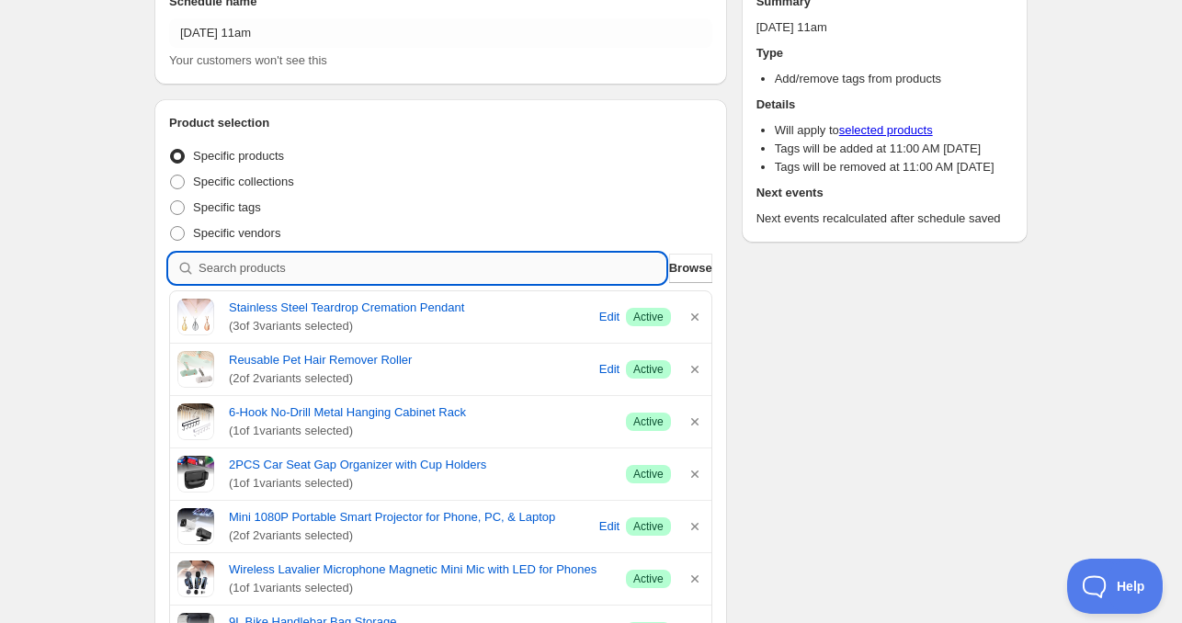
click at [347, 271] on input "search" at bounding box center [432, 268] width 467 height 29
paste input "search"
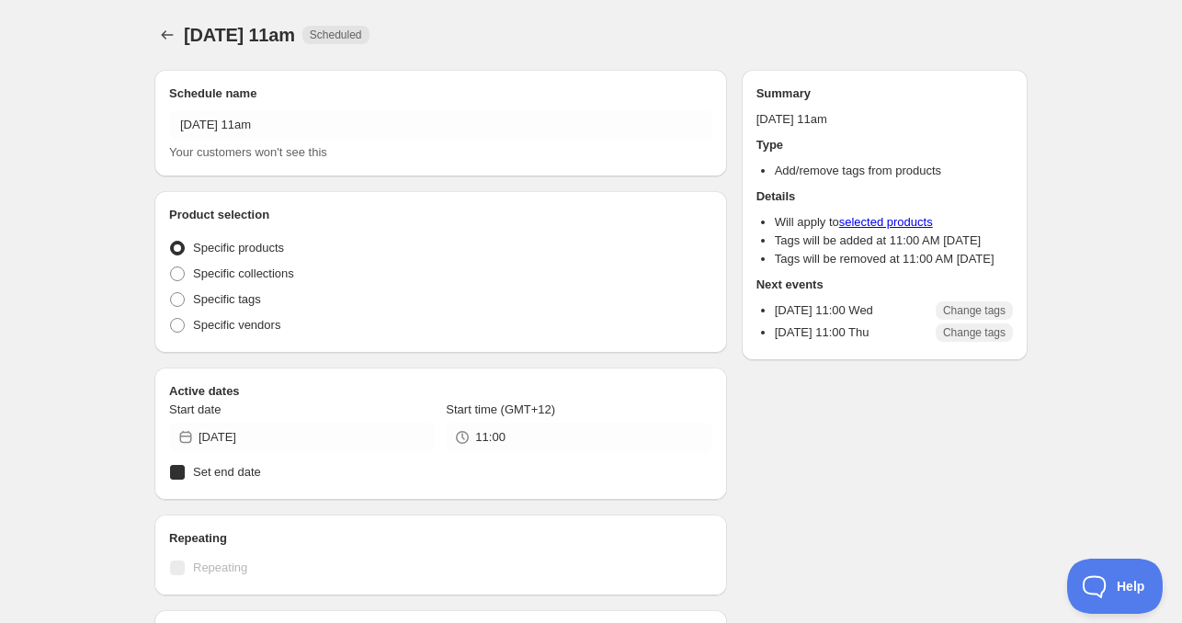
radio input "true"
checkbox input "true"
radio input "true"
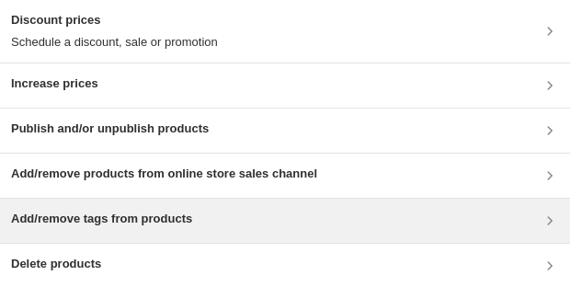
click at [160, 219] on h3 "Add/remove tags from products" at bounding box center [101, 219] width 181 height 18
click at [218, 232] on div "Add/remove tags from products" at bounding box center [285, 221] width 570 height 44
